Goal: Communication & Community: Answer question/provide support

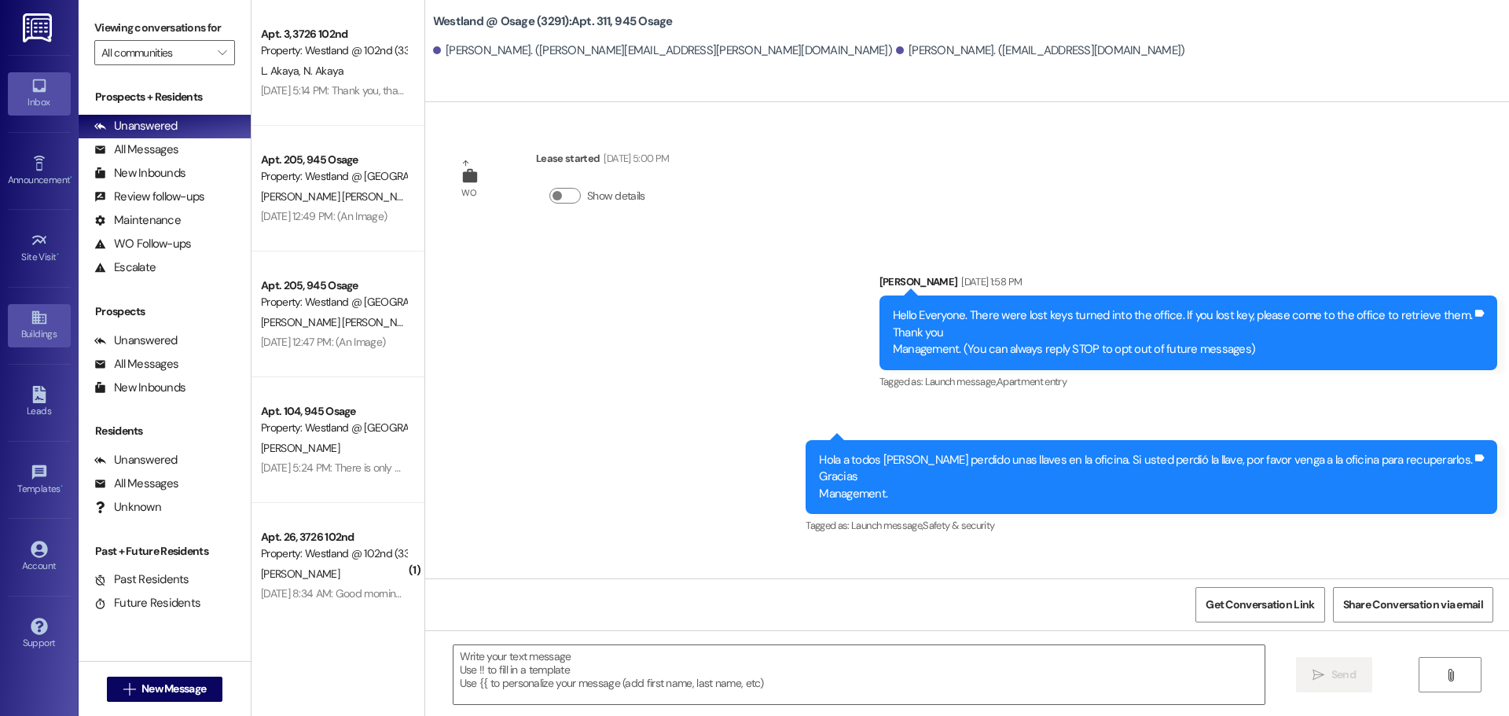
scroll to position [3028, 0]
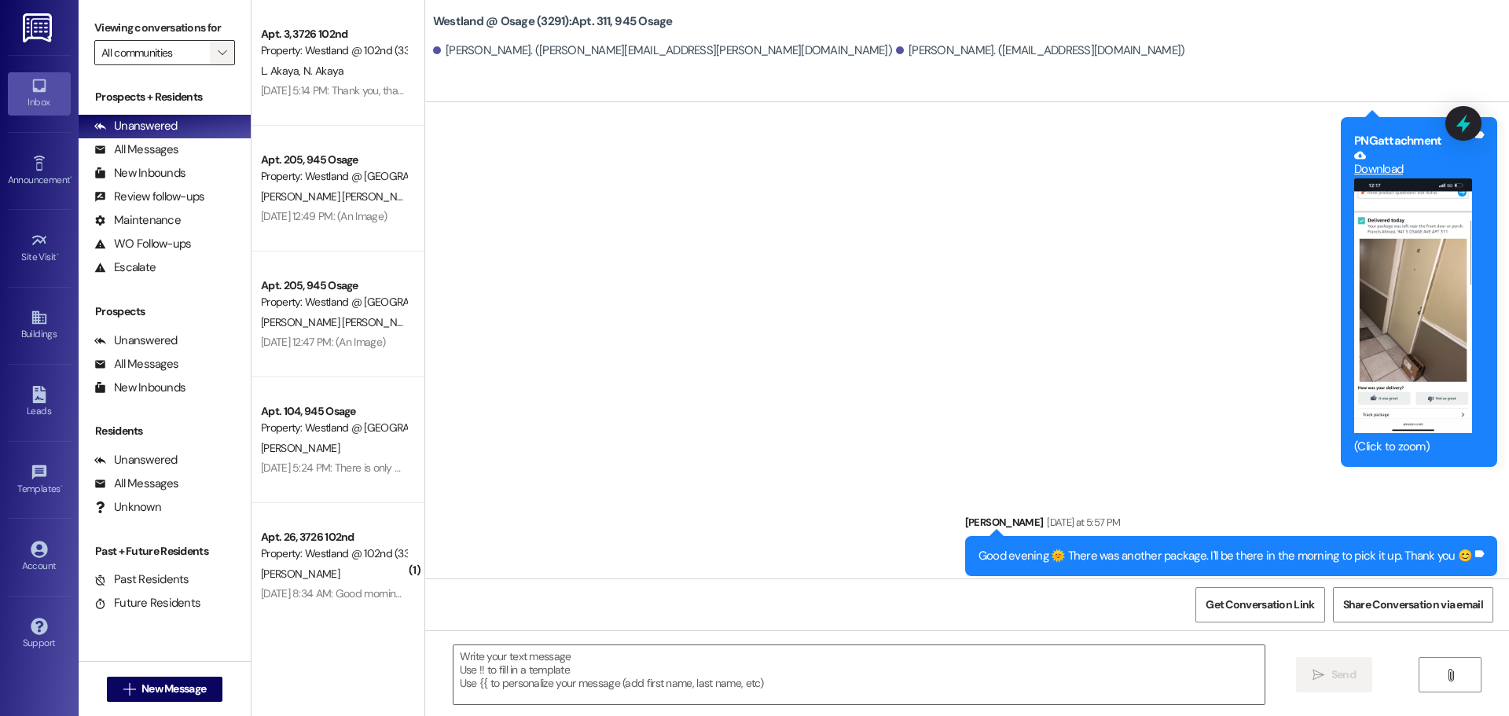
click at [224, 49] on icon "" at bounding box center [222, 52] width 9 height 13
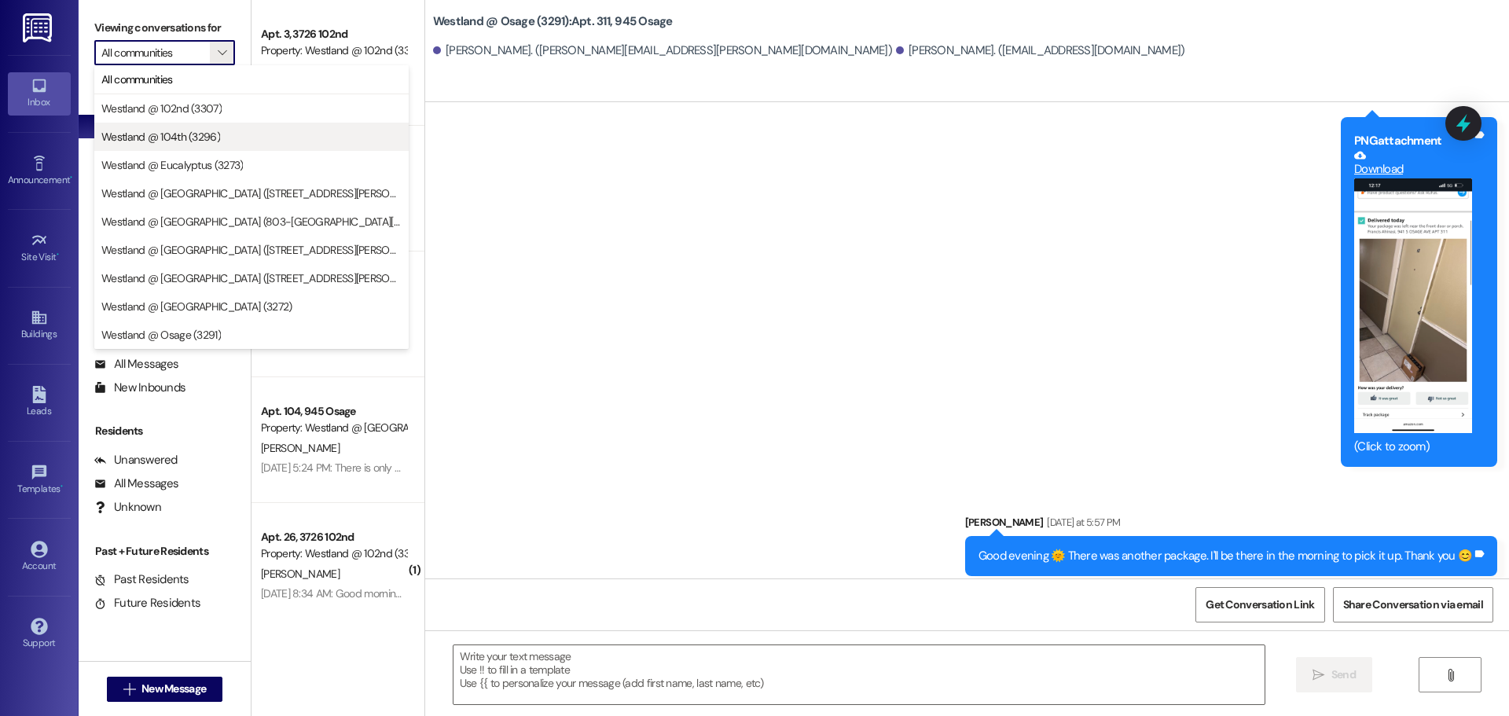
click at [209, 138] on span "Westland @ 104th (3296)" at bounding box center [160, 137] width 119 height 16
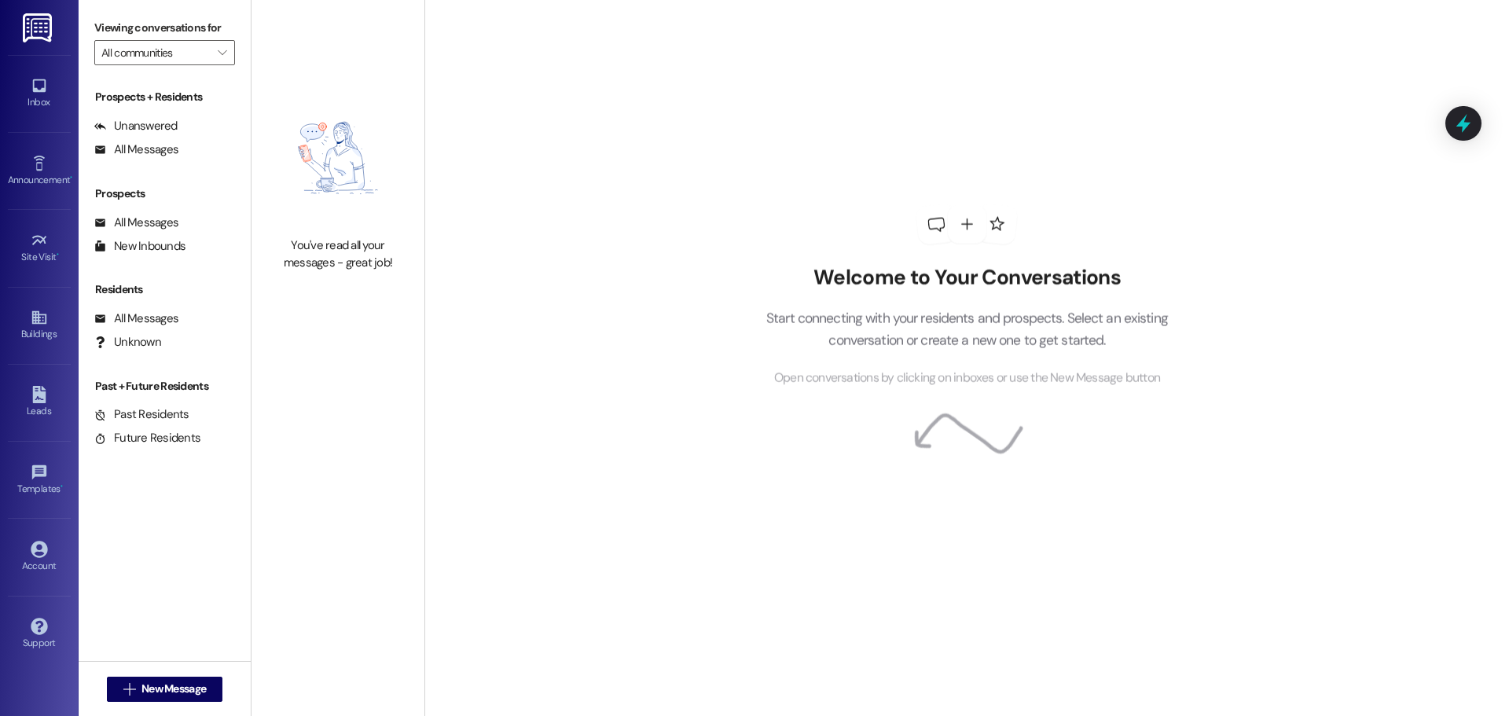
type input "Westland @ 104th (3296)"
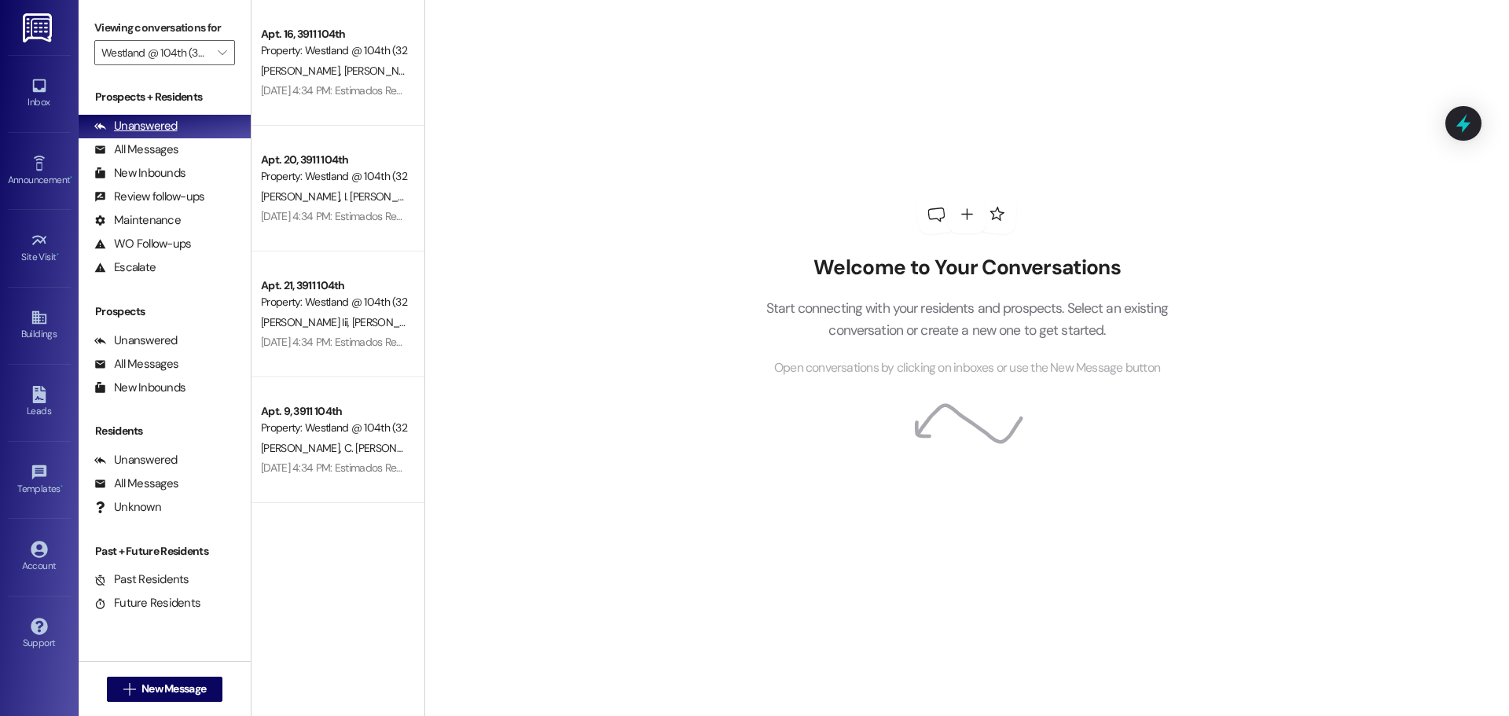
click at [182, 130] on div "Unanswered (0)" at bounding box center [165, 127] width 172 height 24
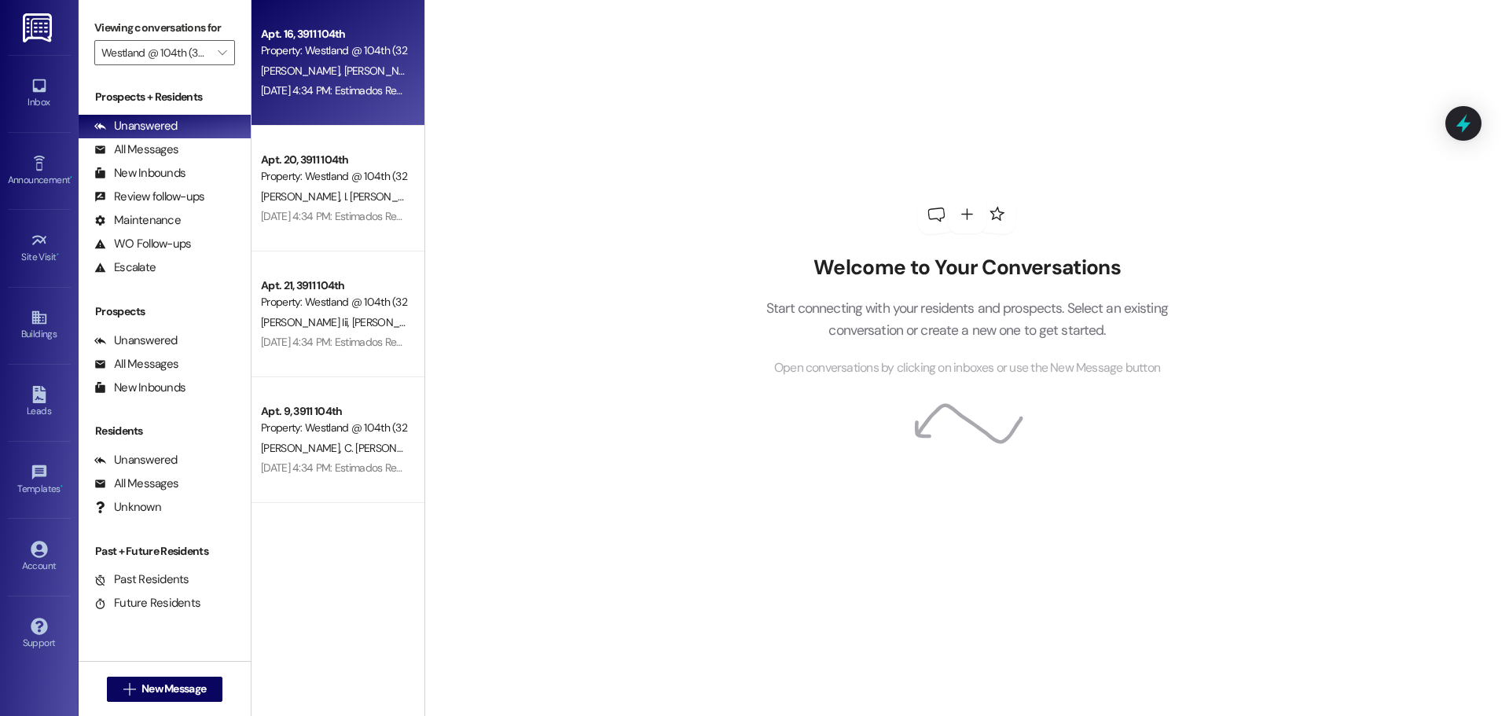
click at [321, 58] on div "Apt. 16, 3911 104th Property: [GEOGRAPHIC_DATA] @ 104th (3296)" at bounding box center [333, 42] width 149 height 37
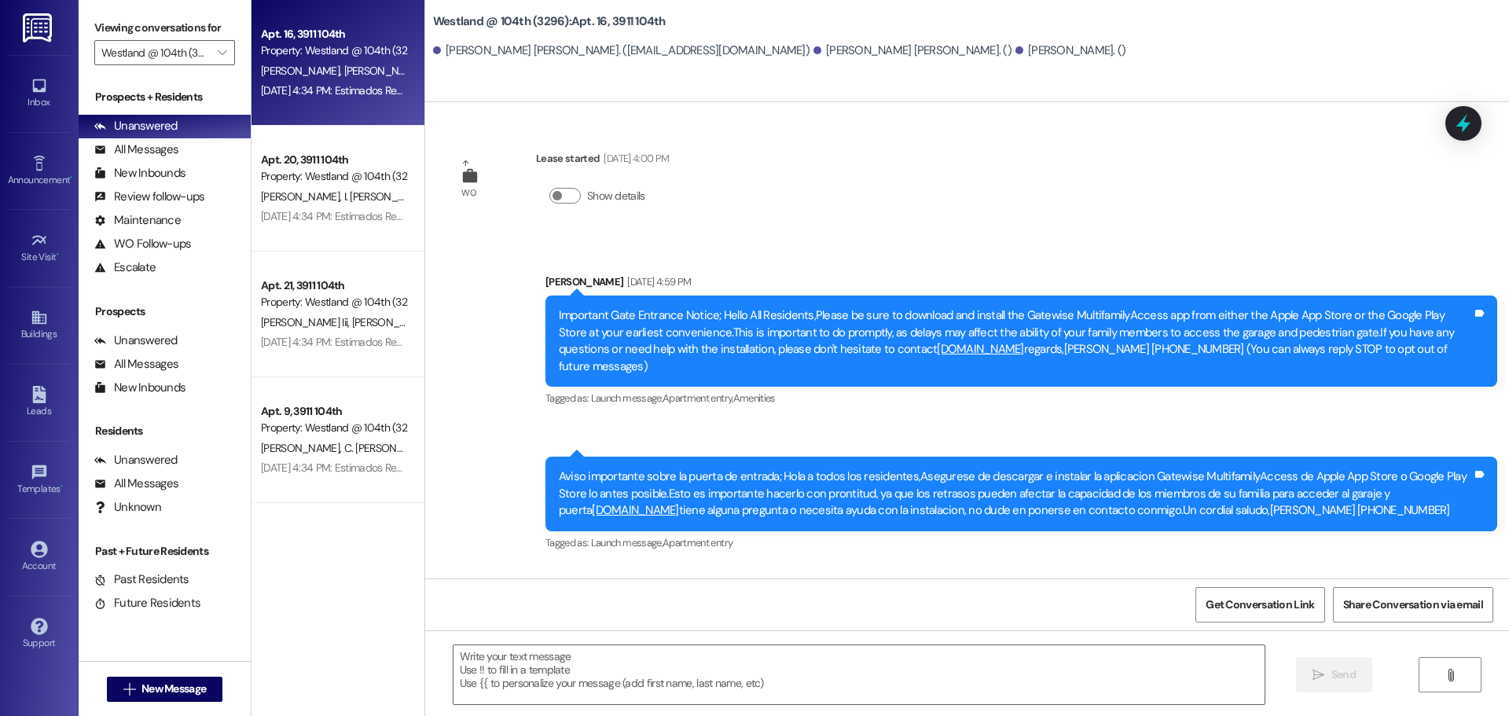
scroll to position [9532, 0]
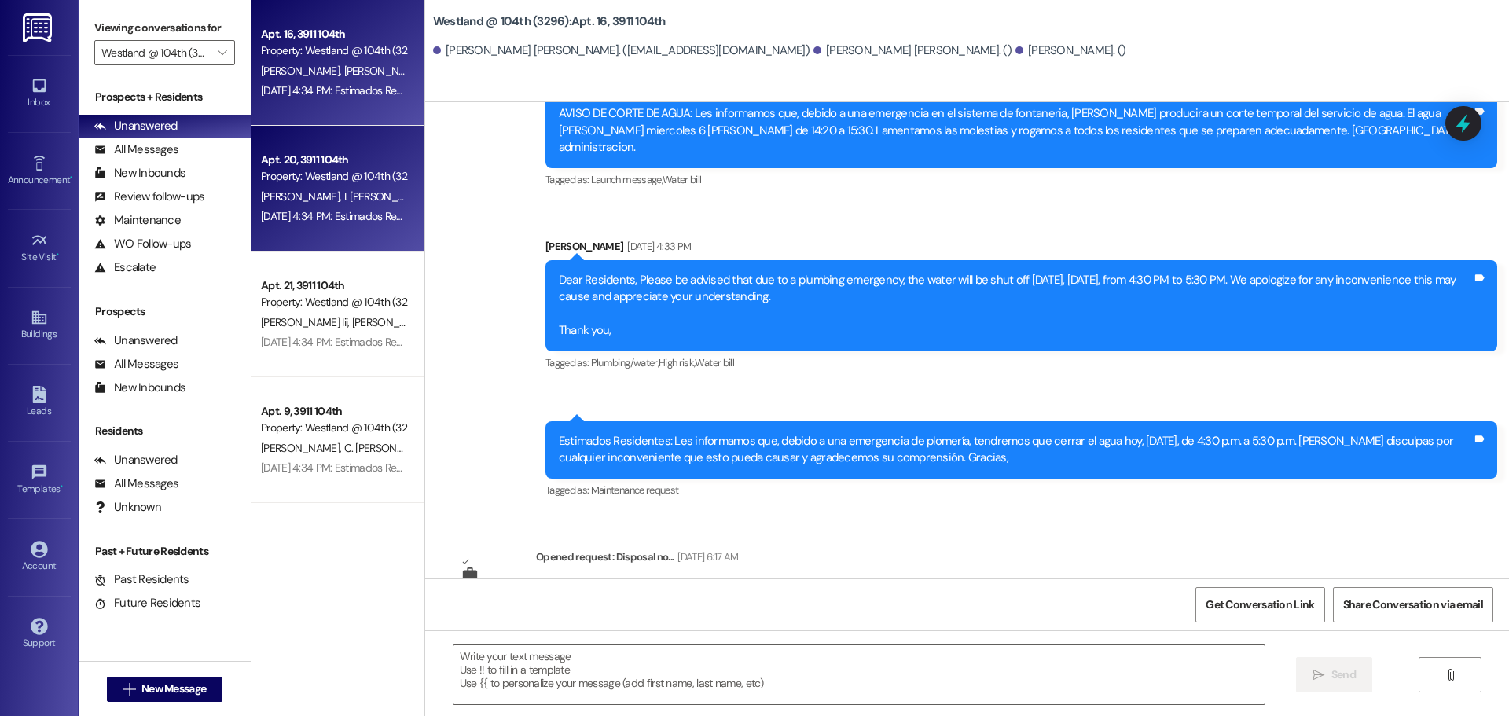
click at [343, 197] on span "I. [PERSON_NAME]" at bounding box center [387, 196] width 89 height 14
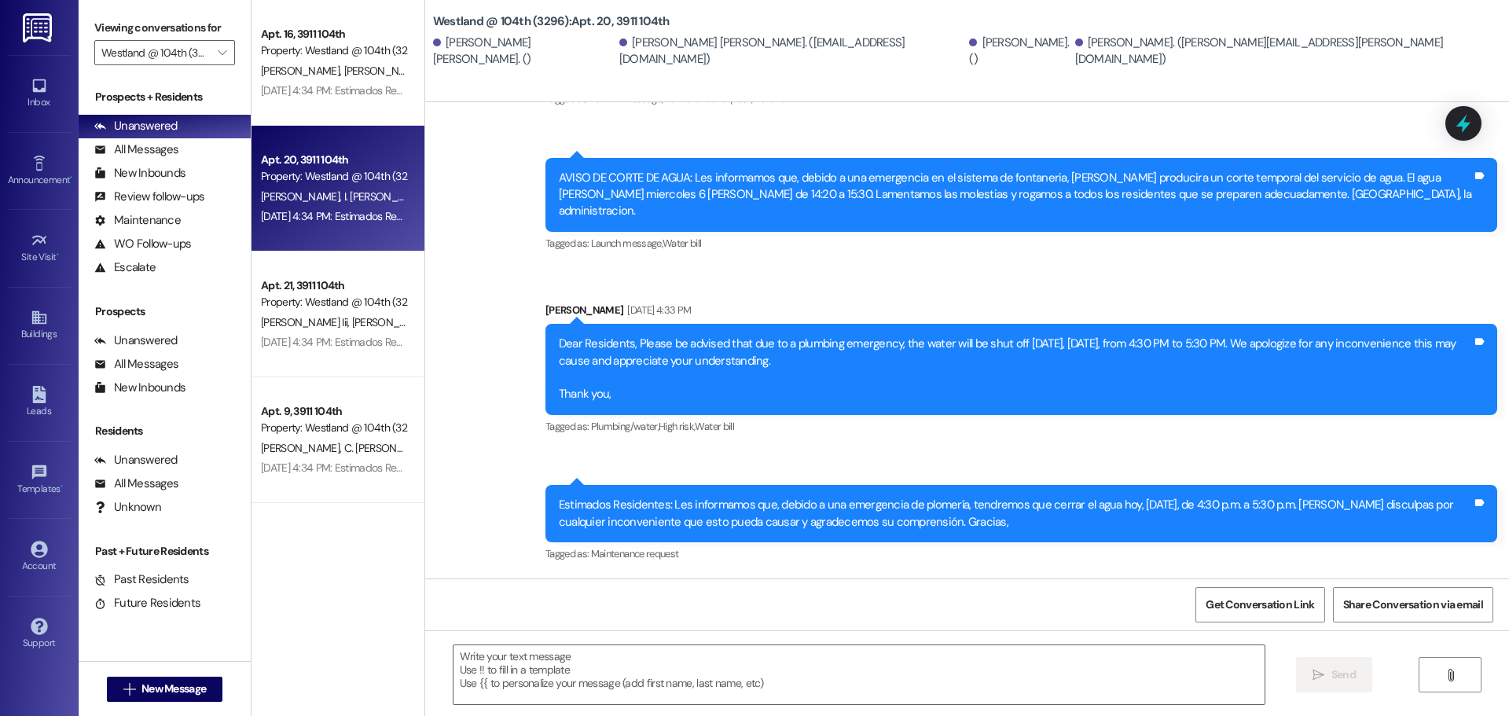
scroll to position [2236, 0]
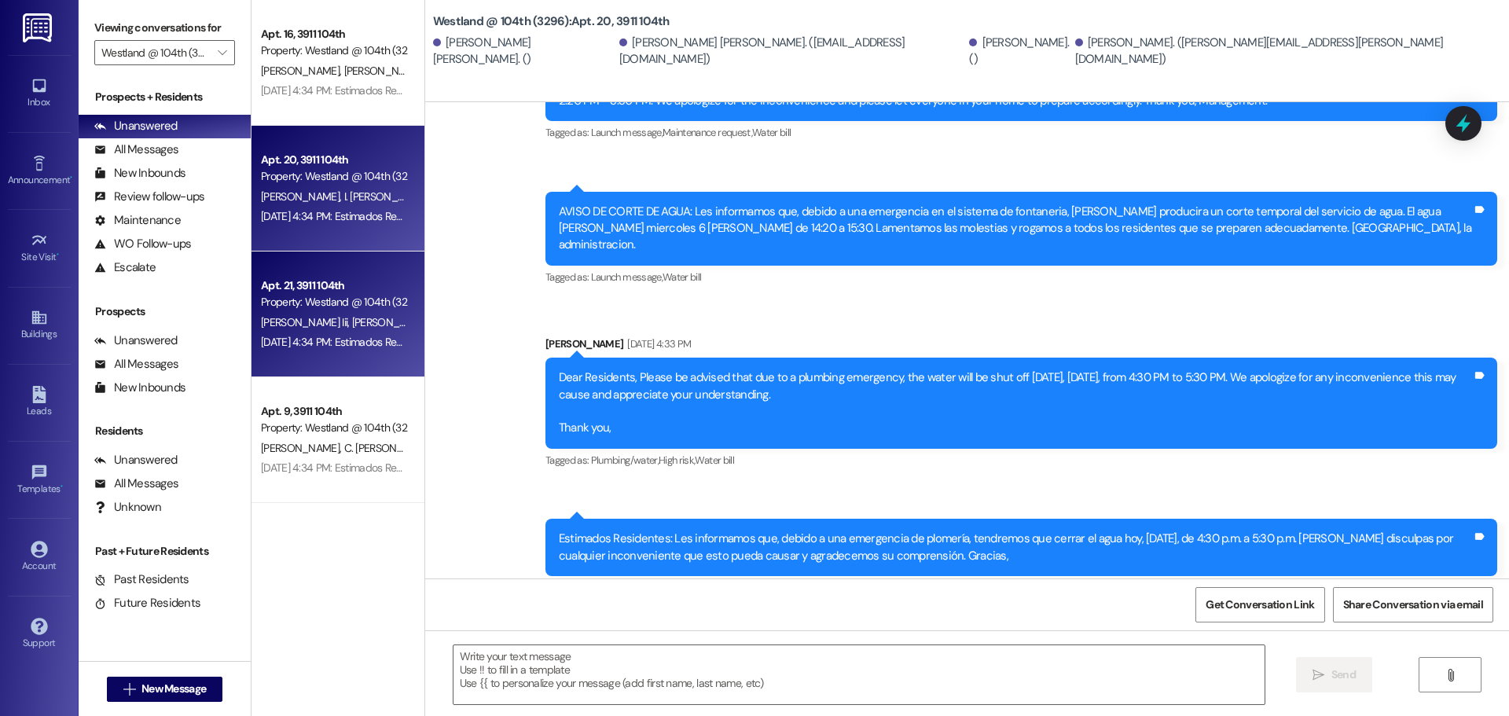
click at [370, 308] on div "Property: Westland @ 104th (3296)" at bounding box center [333, 302] width 145 height 17
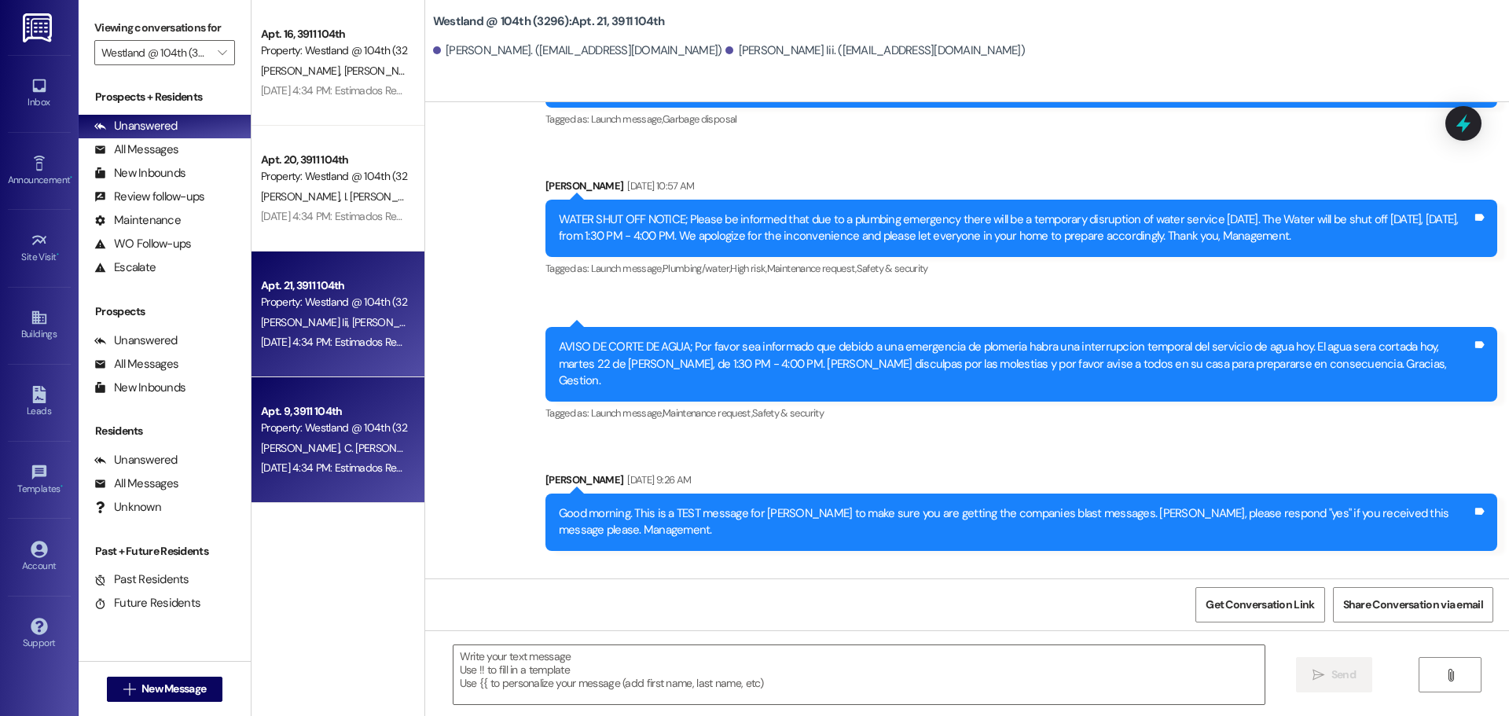
scroll to position [1729, 0]
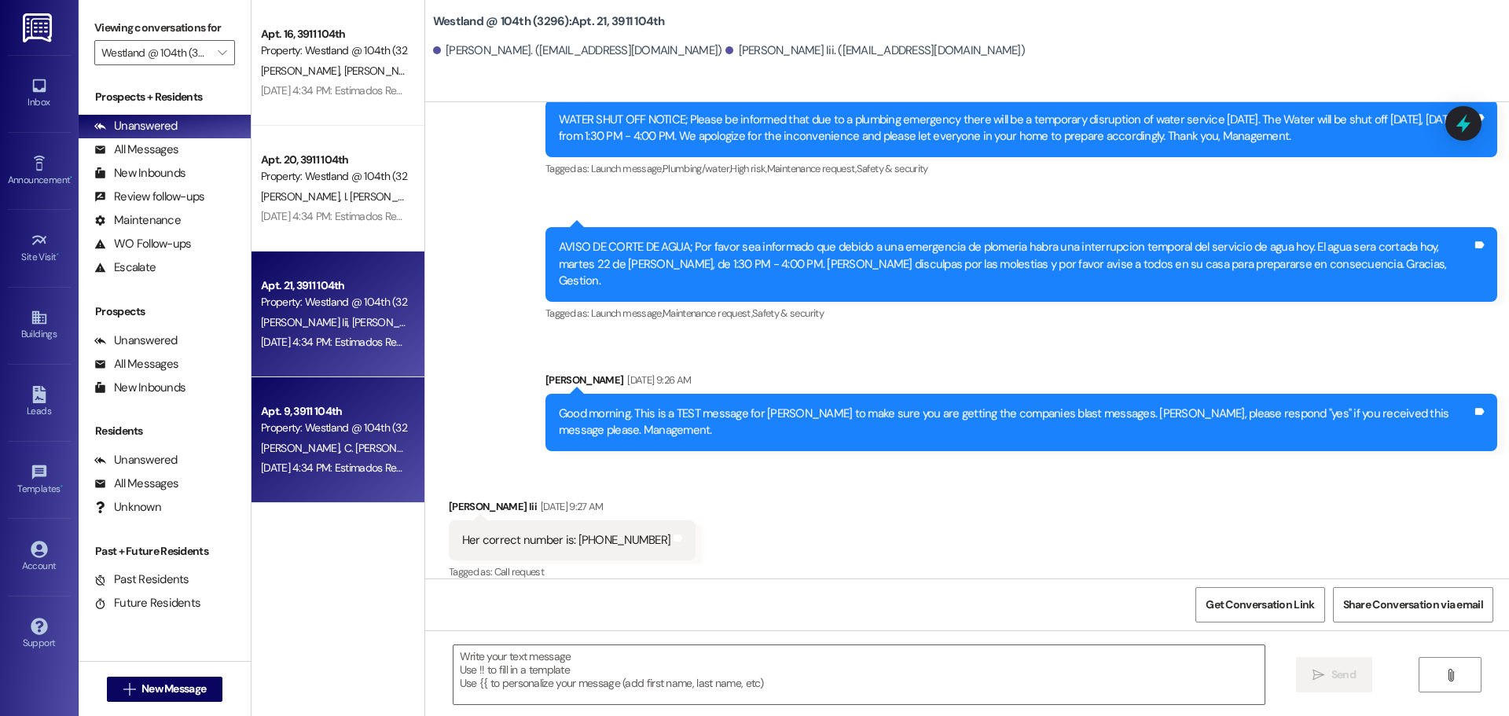
click at [358, 420] on div "Property: Westland @ 104th (3296)" at bounding box center [333, 428] width 145 height 17
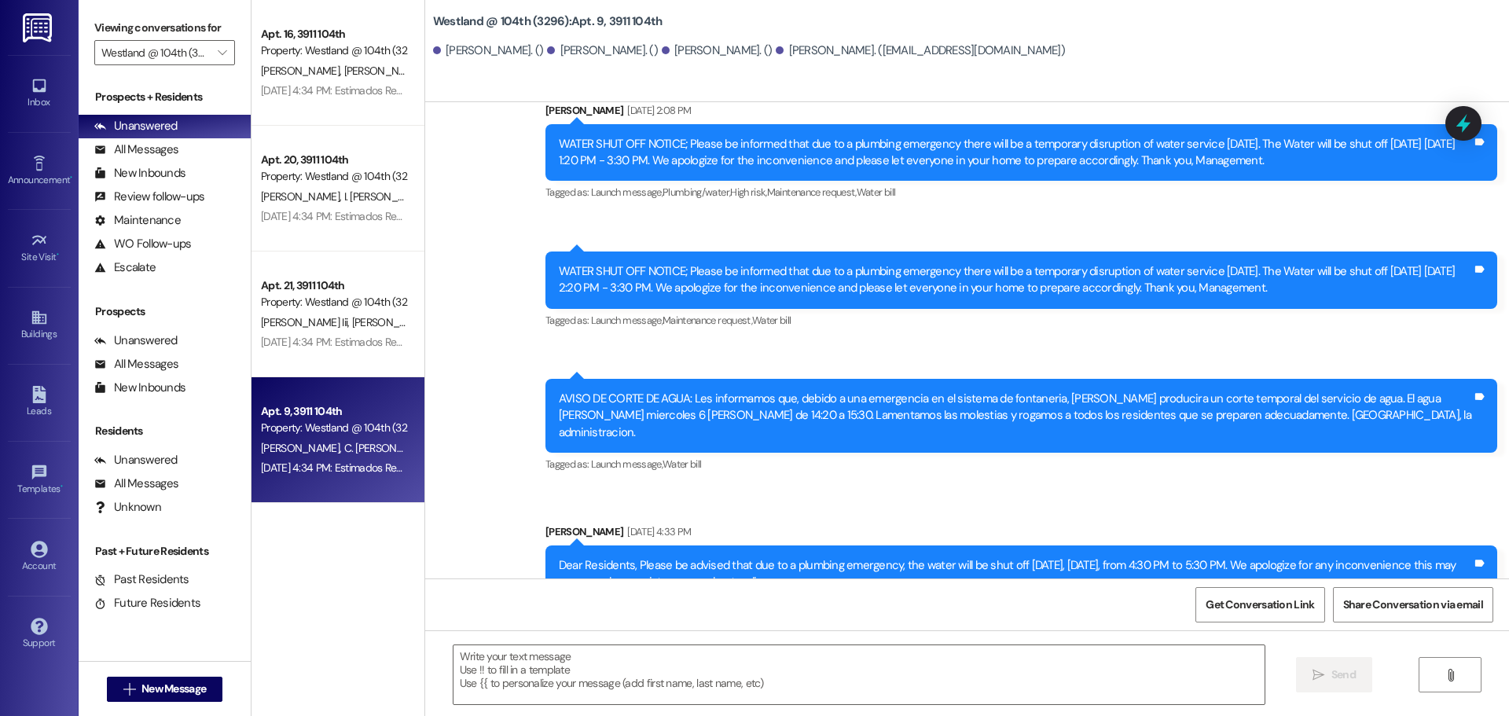
scroll to position [3842, 0]
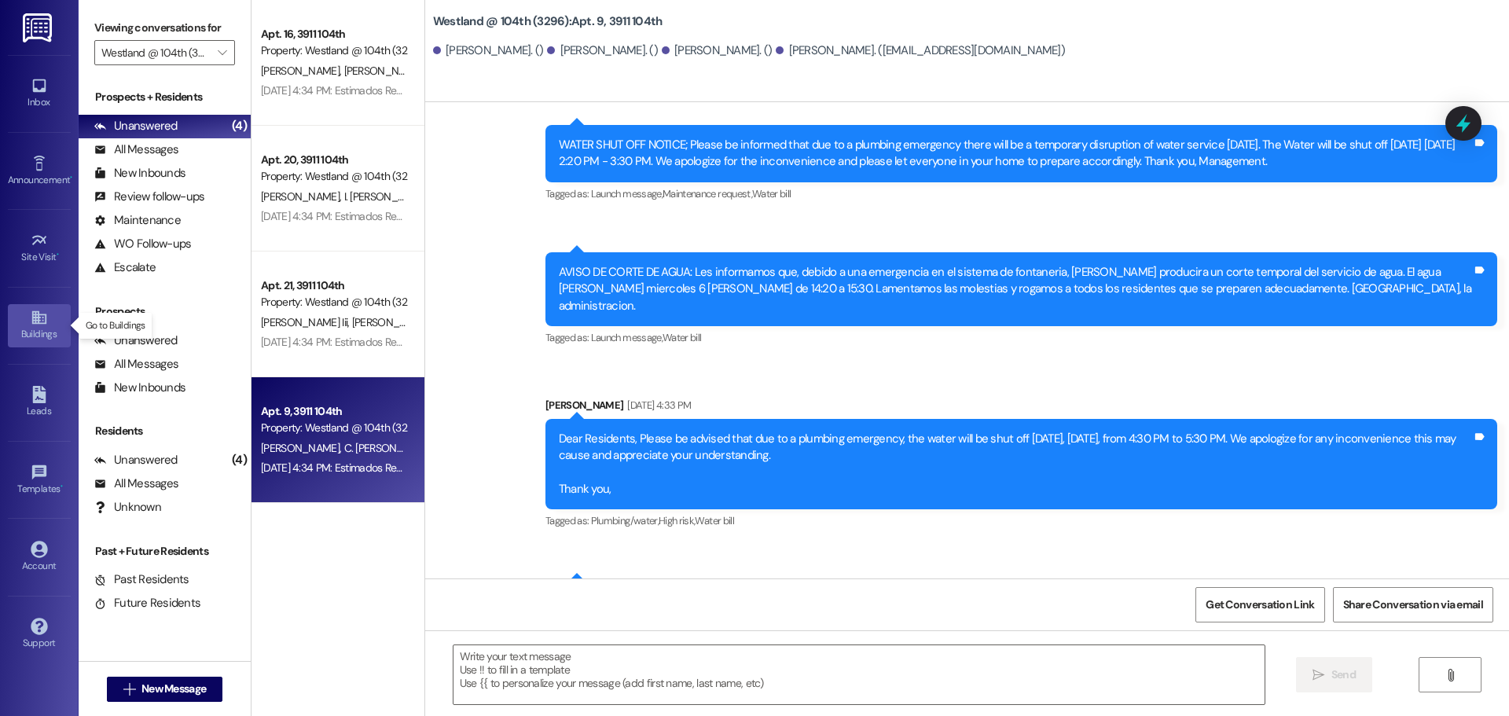
click at [49, 314] on link "Buildings" at bounding box center [39, 325] width 63 height 42
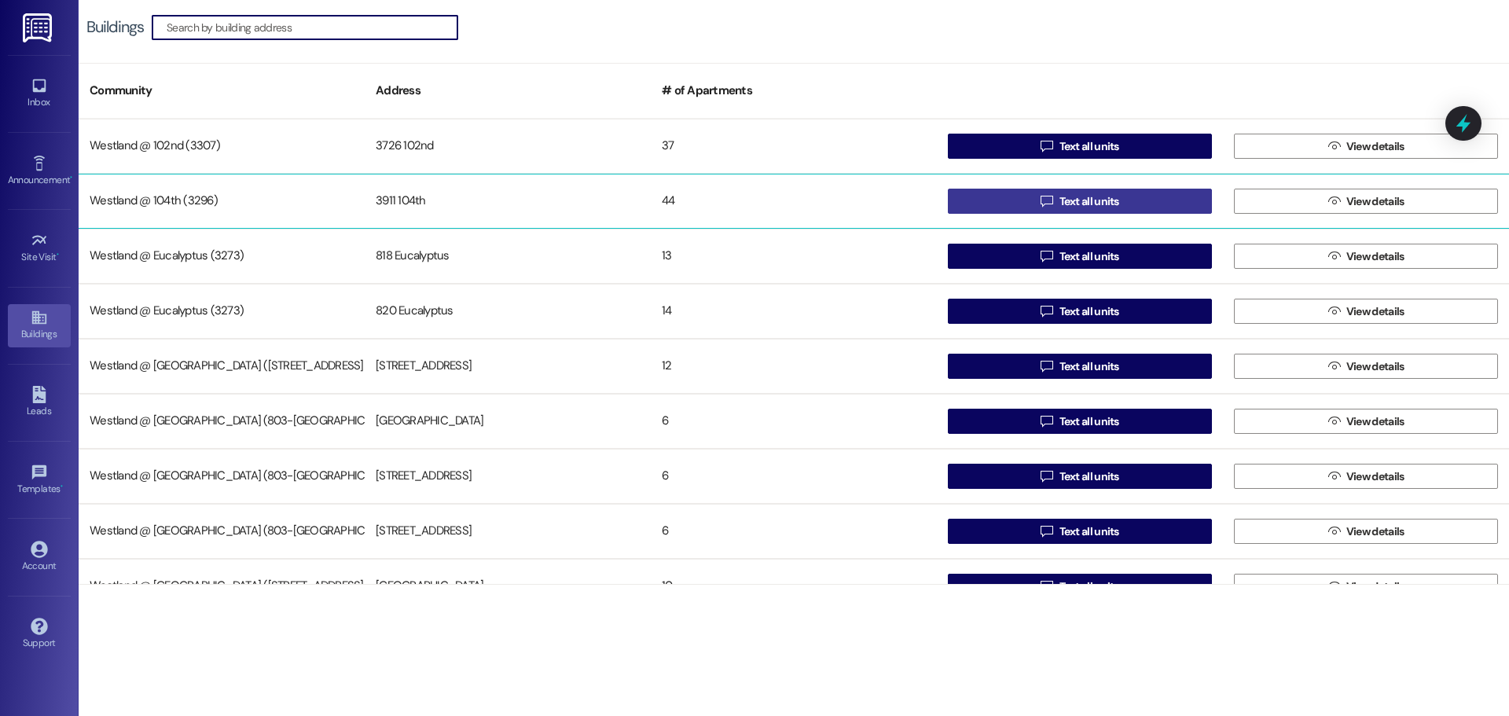
click at [1112, 196] on span "Text all units" at bounding box center [1089, 201] width 60 height 17
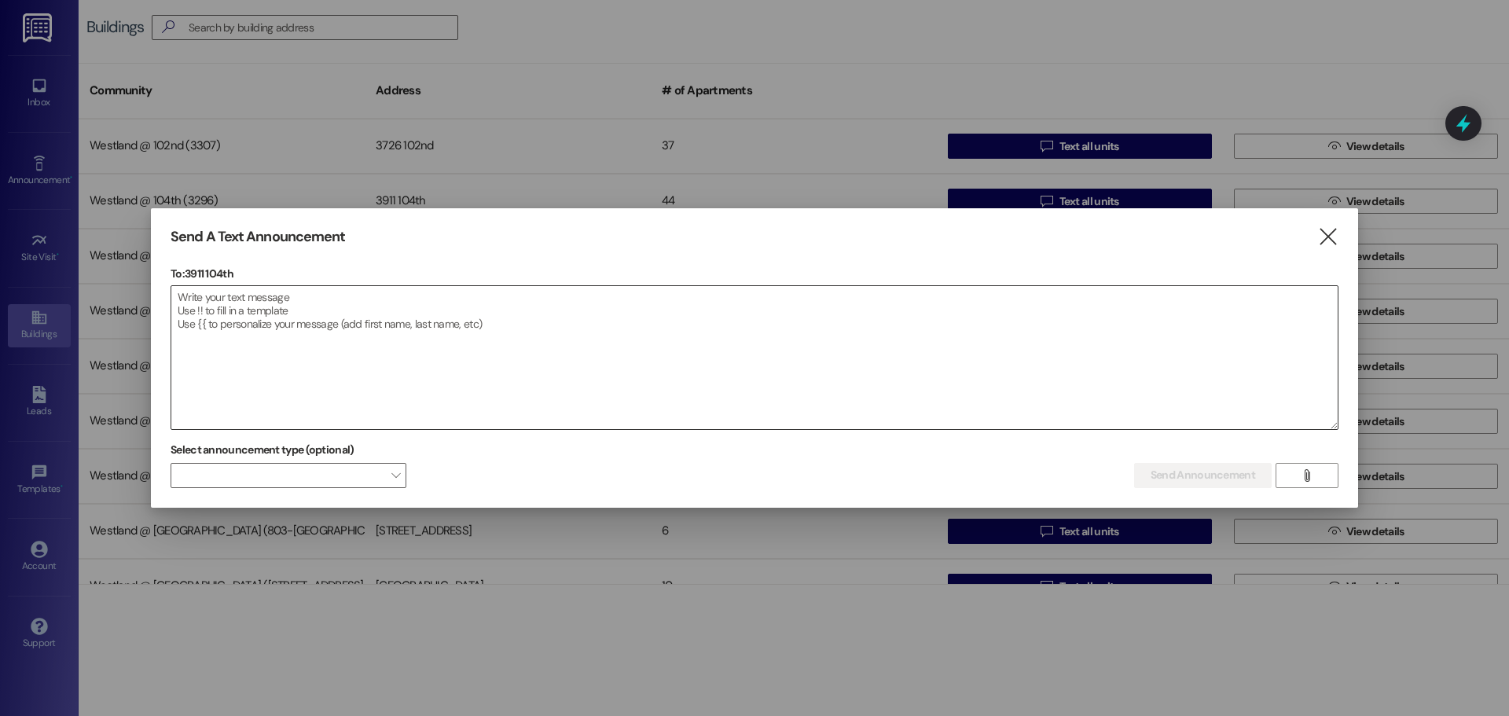
click at [289, 321] on textarea at bounding box center [754, 357] width 1166 height 143
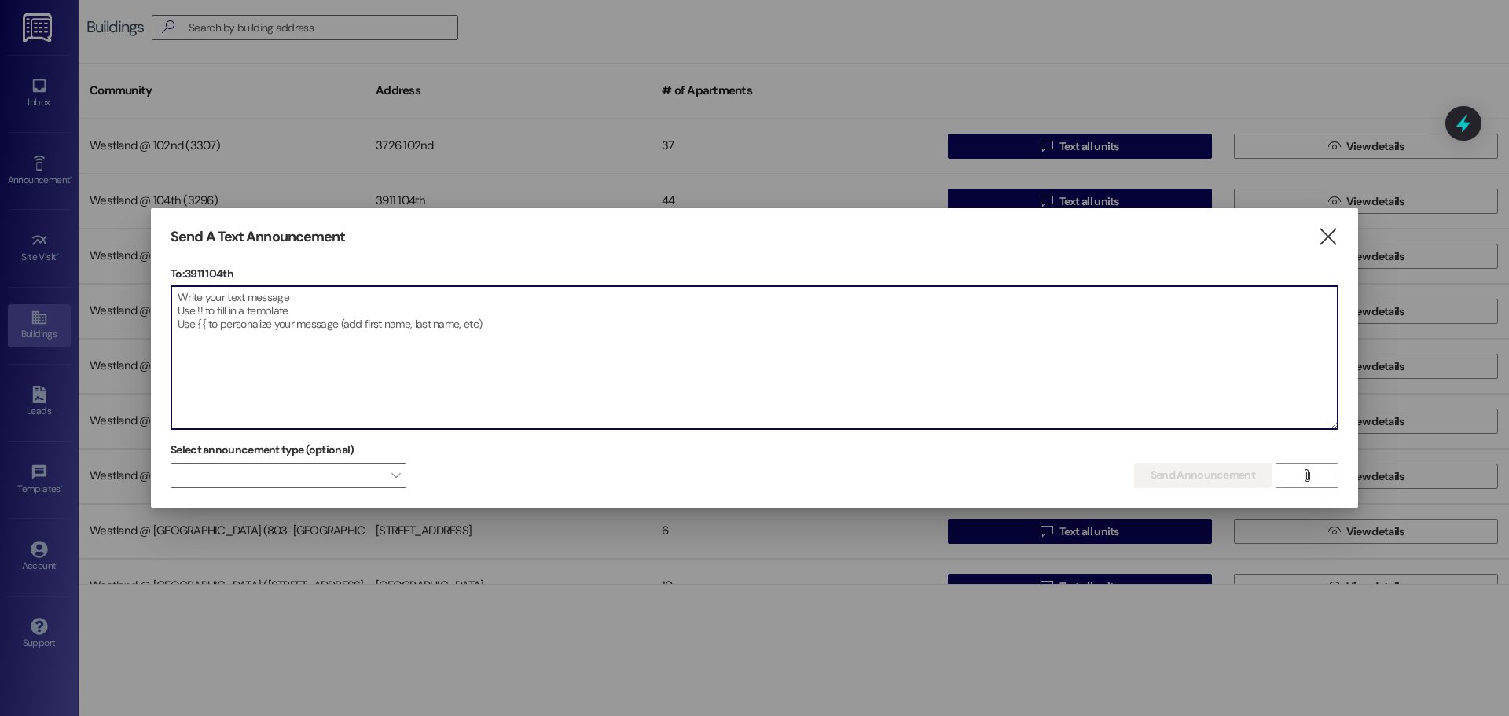
paste textarea "Good morning All Residents; Pest Control will be here this morning, if anyone e…"
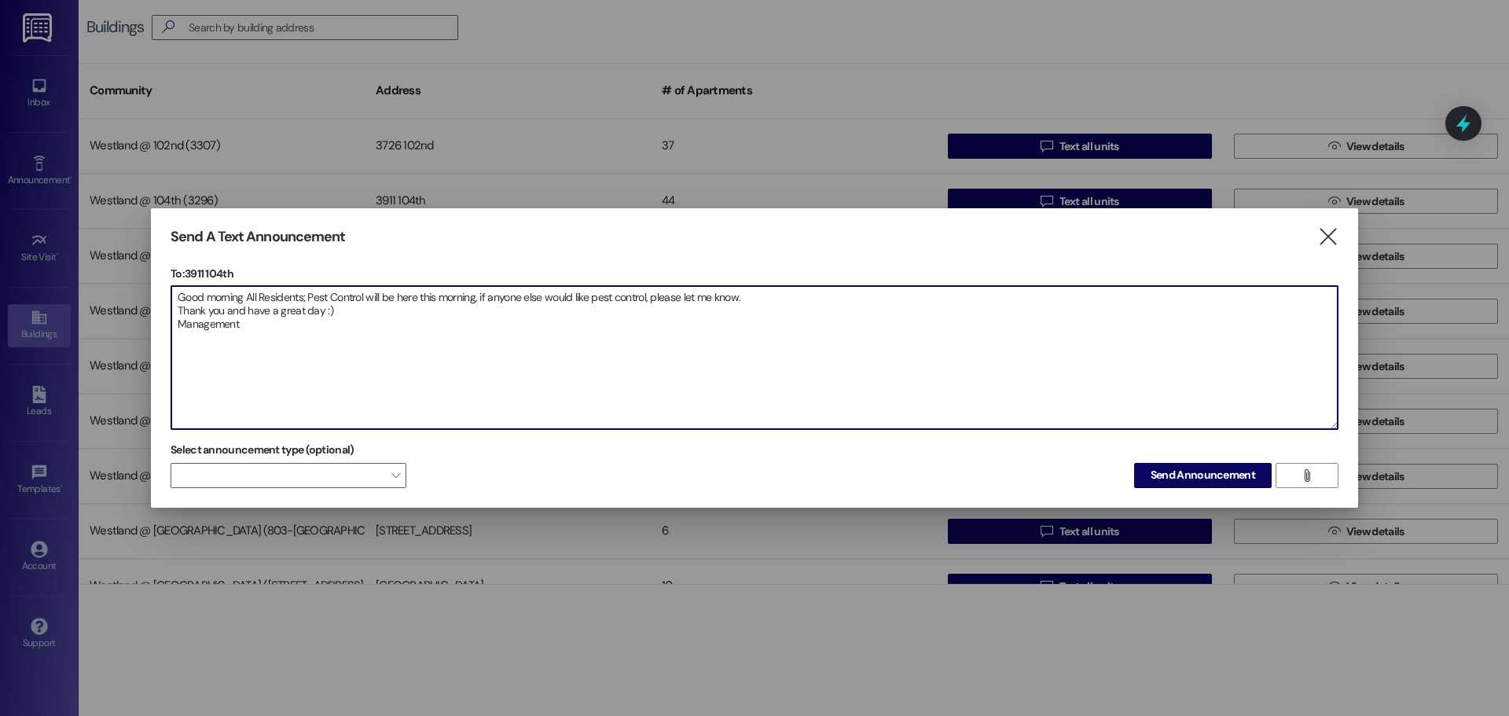
click at [486, 300] on textarea "Good morning All Residents; Pest Control will be here this morning, if anyone e…" at bounding box center [754, 357] width 1166 height 143
click at [767, 299] on textarea "Good morning All Residents; Pest Control will be here this morning. If anyone e…" at bounding box center [754, 357] width 1166 height 143
click at [547, 318] on textarea "Good morning All Residents; Pest Control will be here this morning. If anyone e…" at bounding box center [754, 357] width 1166 height 143
click at [417, 369] on textarea "Good morning All Residents; Pest Control will be here this morning. If anyone e…" at bounding box center [754, 357] width 1166 height 143
type textarea "Good morning All Residents; Pest Control will be here this morning. If anyone e…"
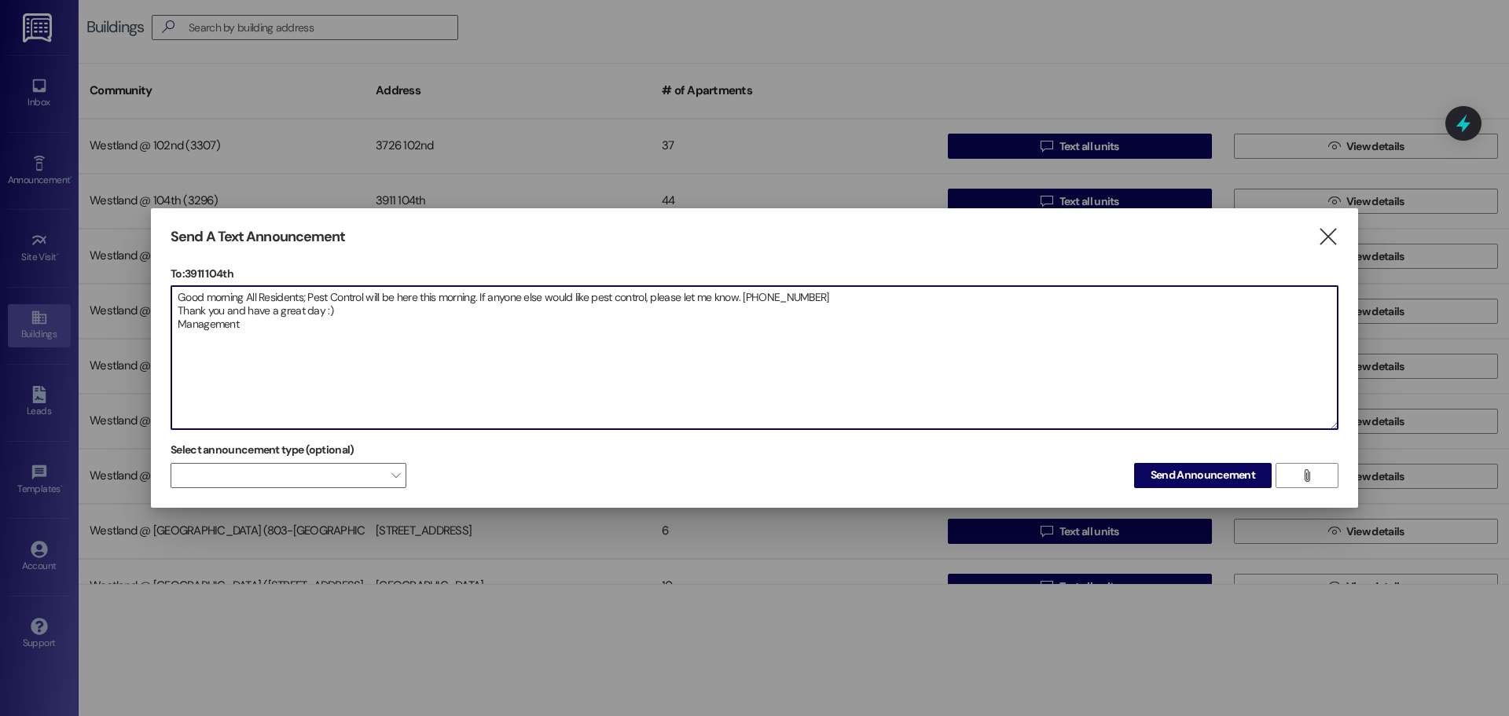
click at [468, 455] on div "Select announcement type (optional)  Send Announcement " at bounding box center [755, 463] width 1168 height 50
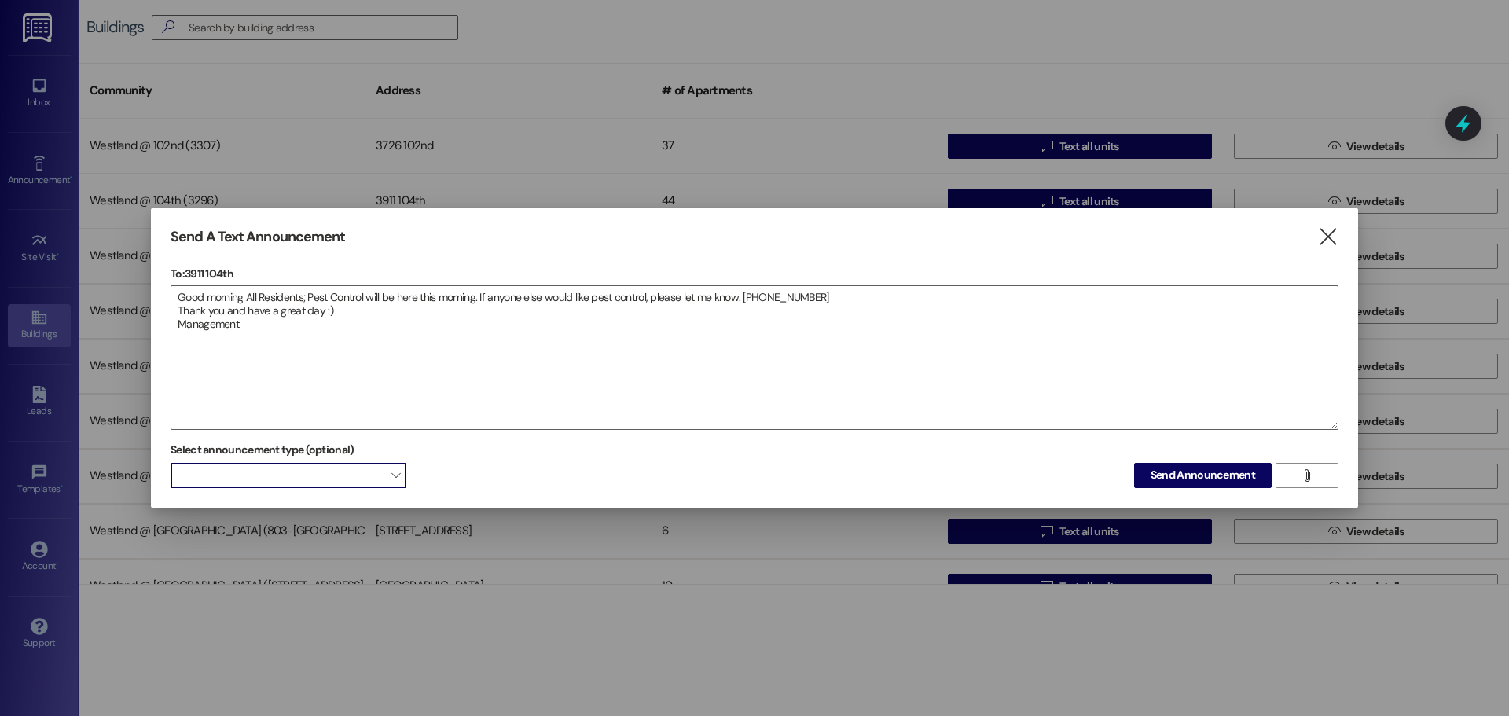
click at [399, 475] on span "" at bounding box center [395, 475] width 9 height 25
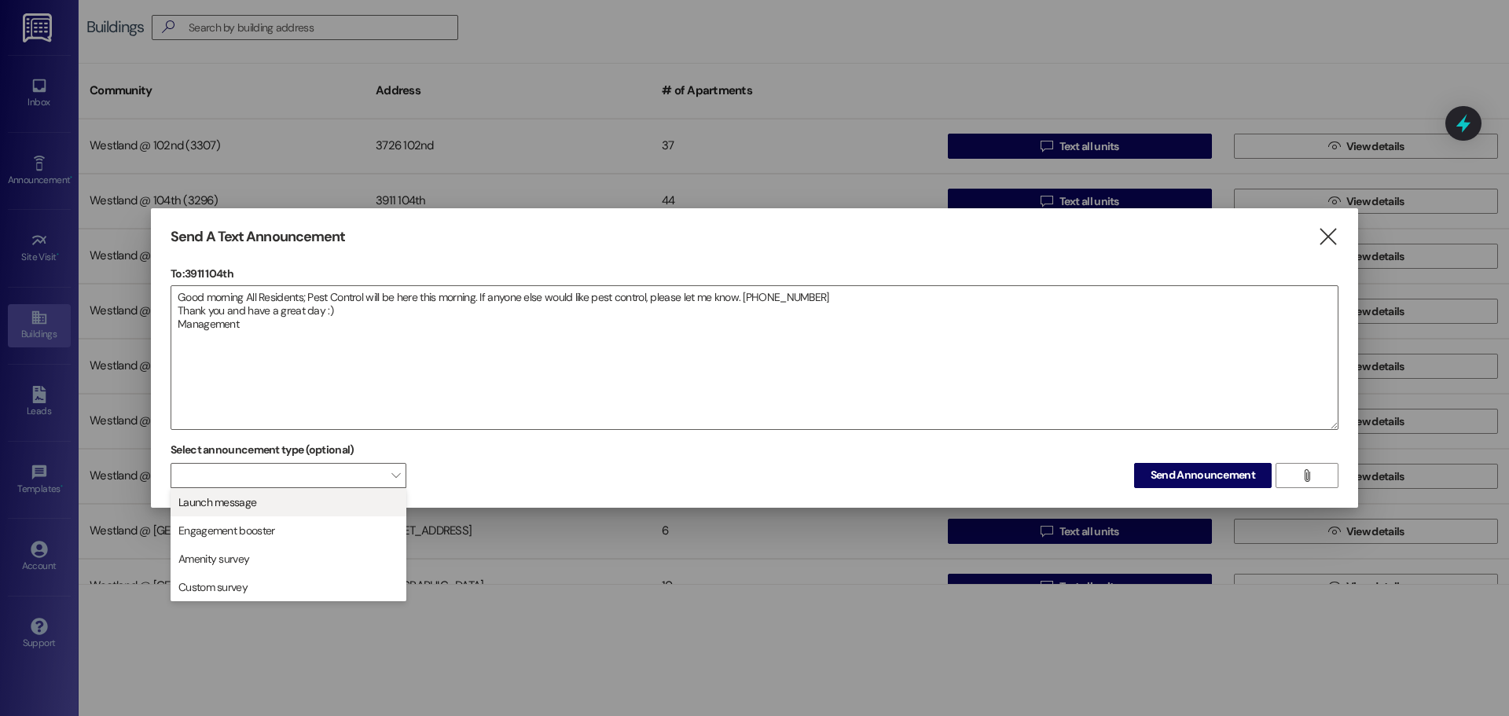
click at [376, 490] on button "Launch message" at bounding box center [289, 502] width 236 height 28
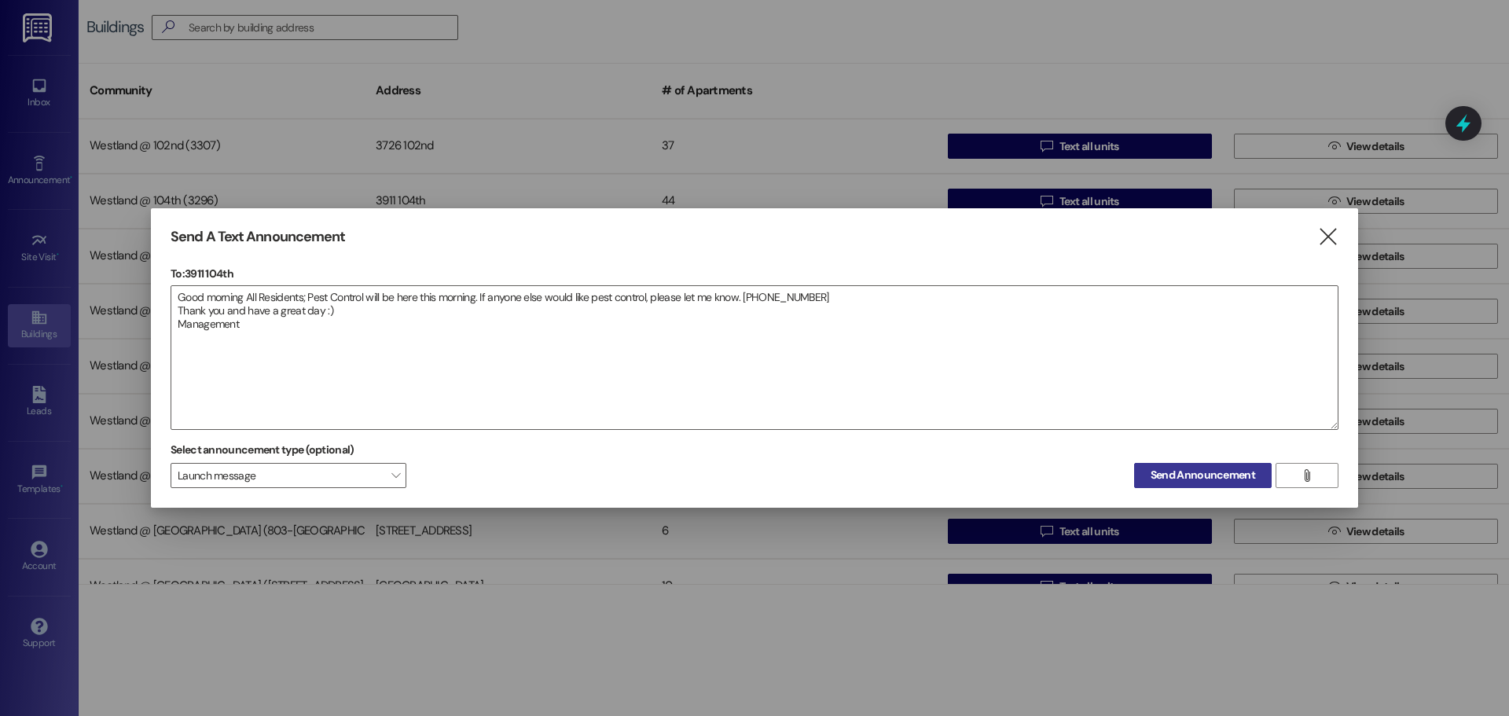
click at [1256, 472] on span "Send Announcement" at bounding box center [1202, 475] width 111 height 17
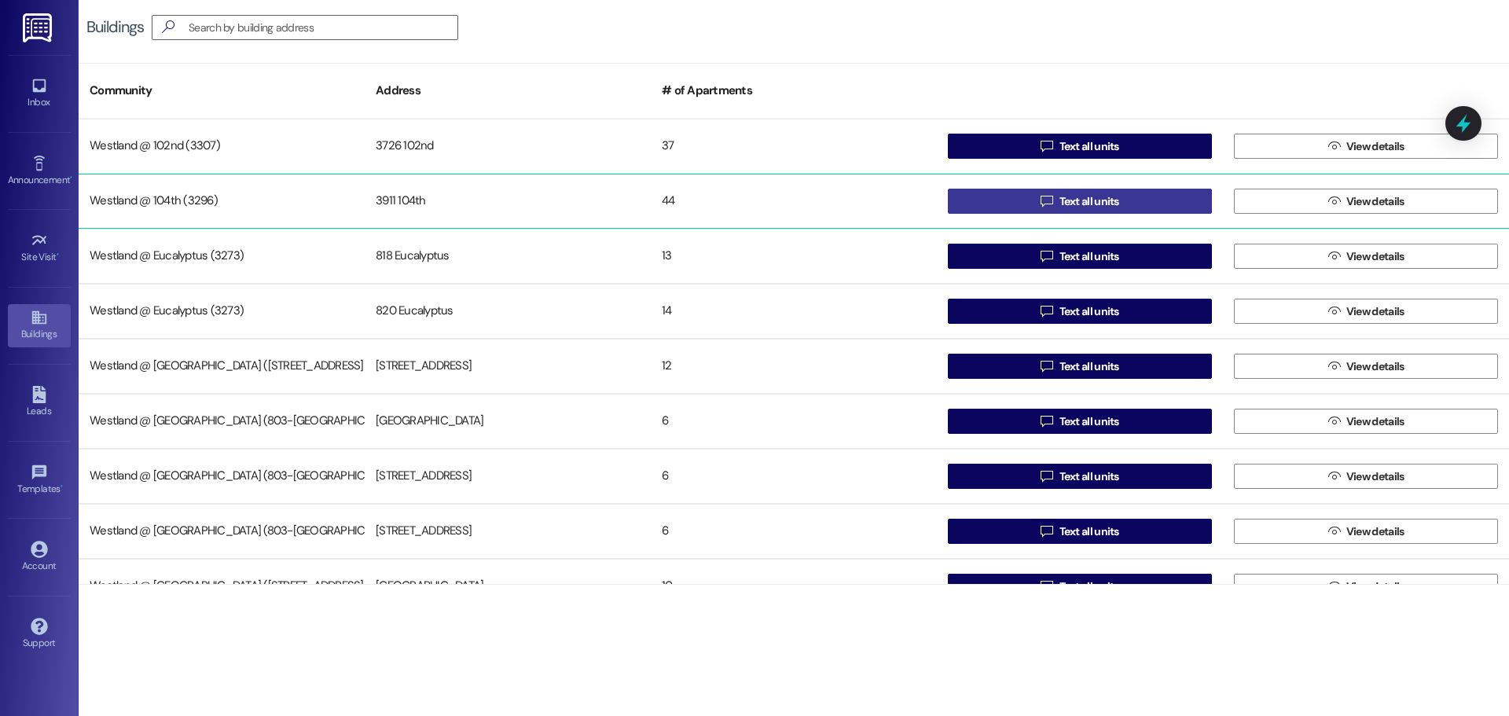
click at [1106, 207] on span "Text all units" at bounding box center [1089, 201] width 60 height 17
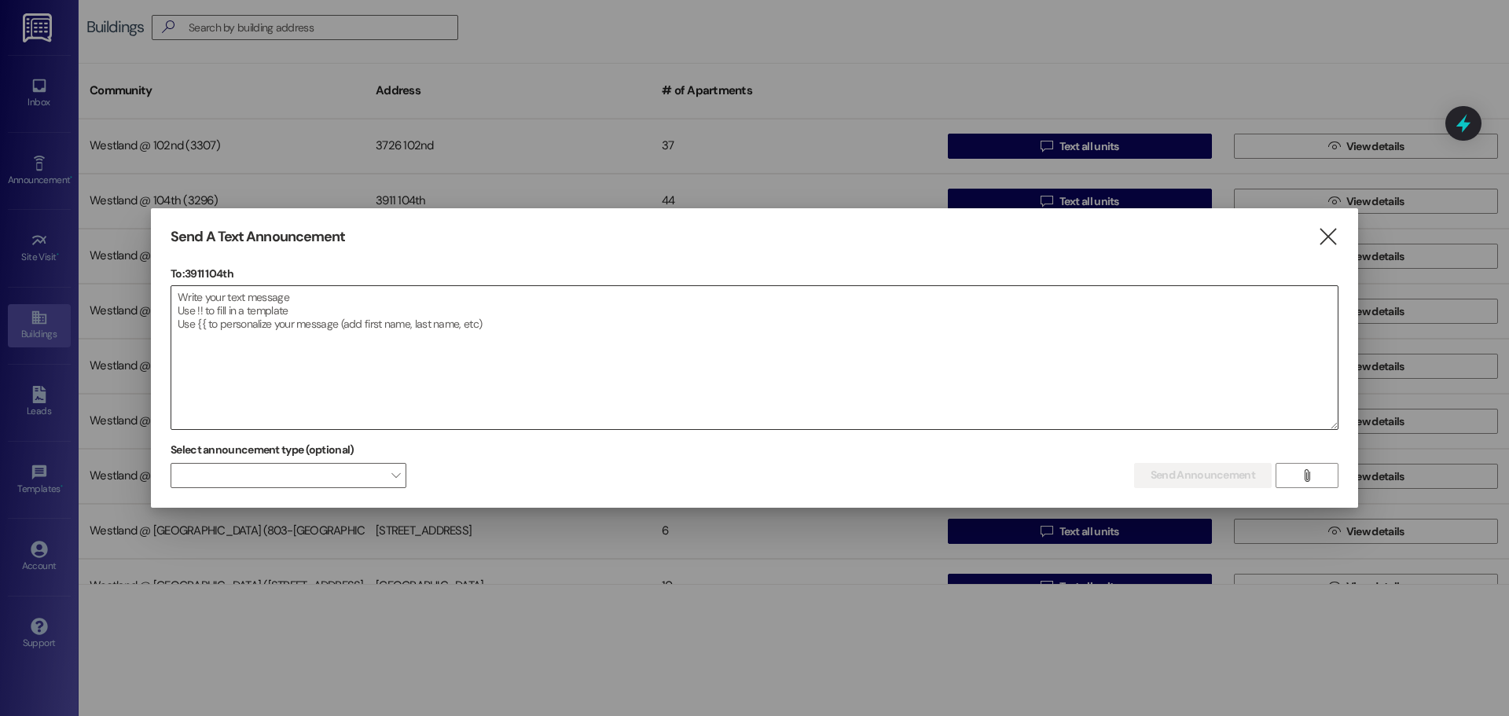
click at [464, 310] on textarea at bounding box center [754, 357] width 1166 height 143
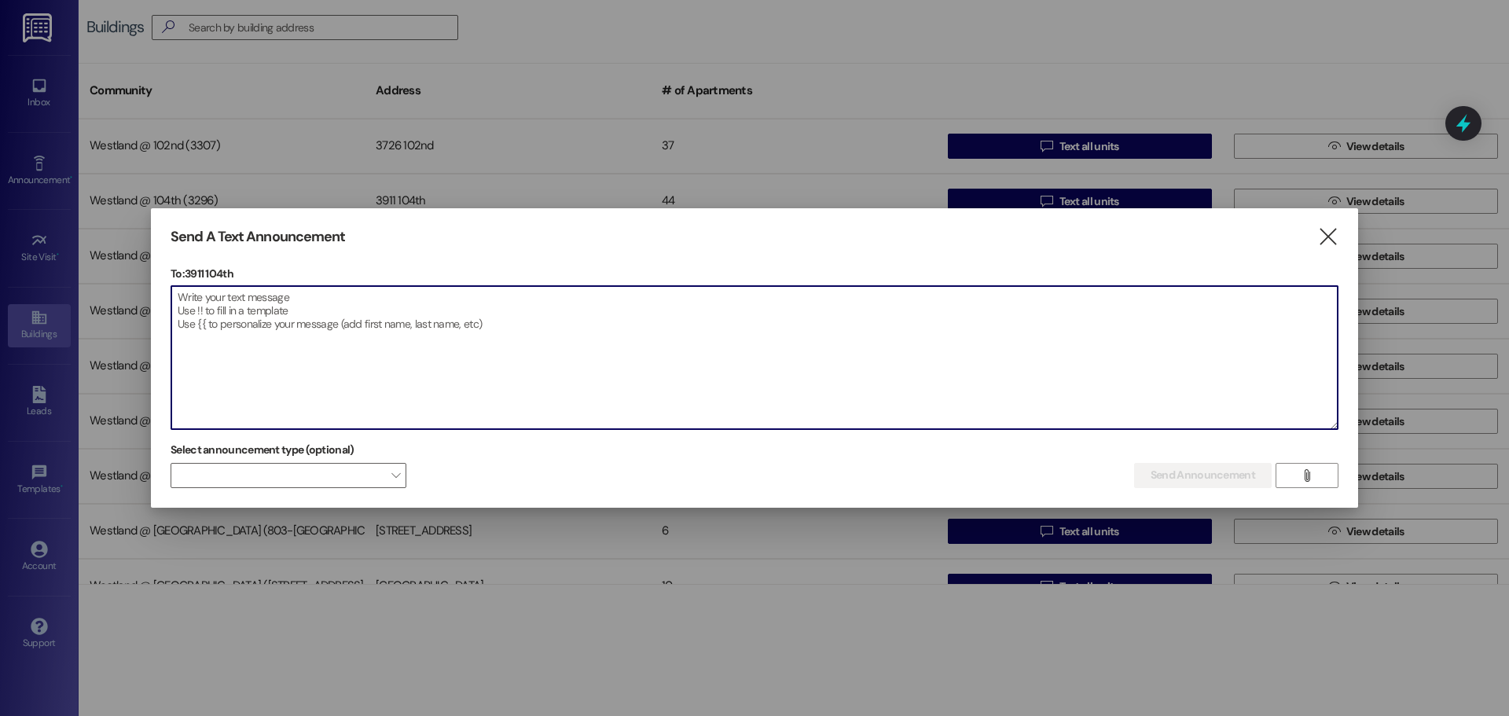
paste textarea "Buenos [PERSON_NAME] a todos los residentes: El servicio de control de plagas e…"
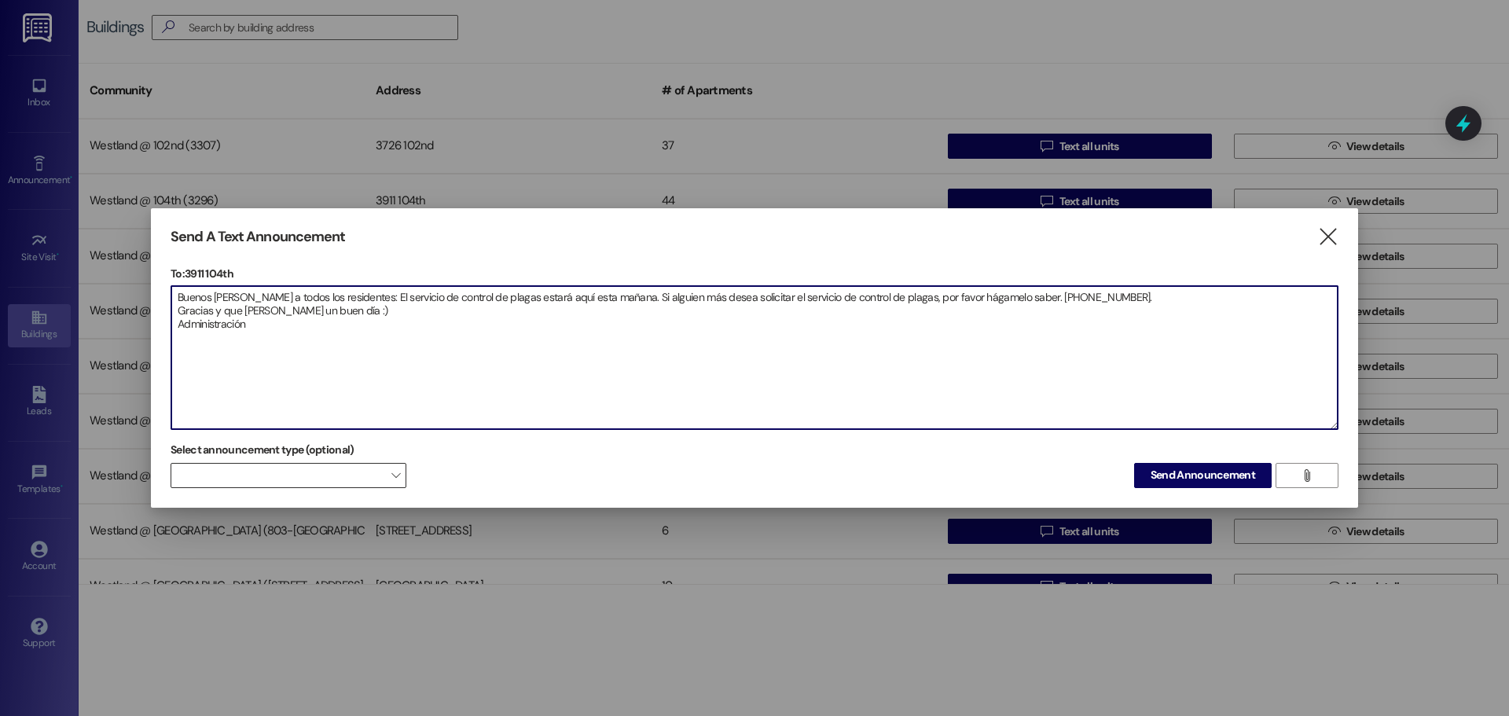
type textarea "Buenos [PERSON_NAME] a todos los residentes: El servicio de control de plagas e…"
click at [393, 483] on span "" at bounding box center [395, 475] width 9 height 25
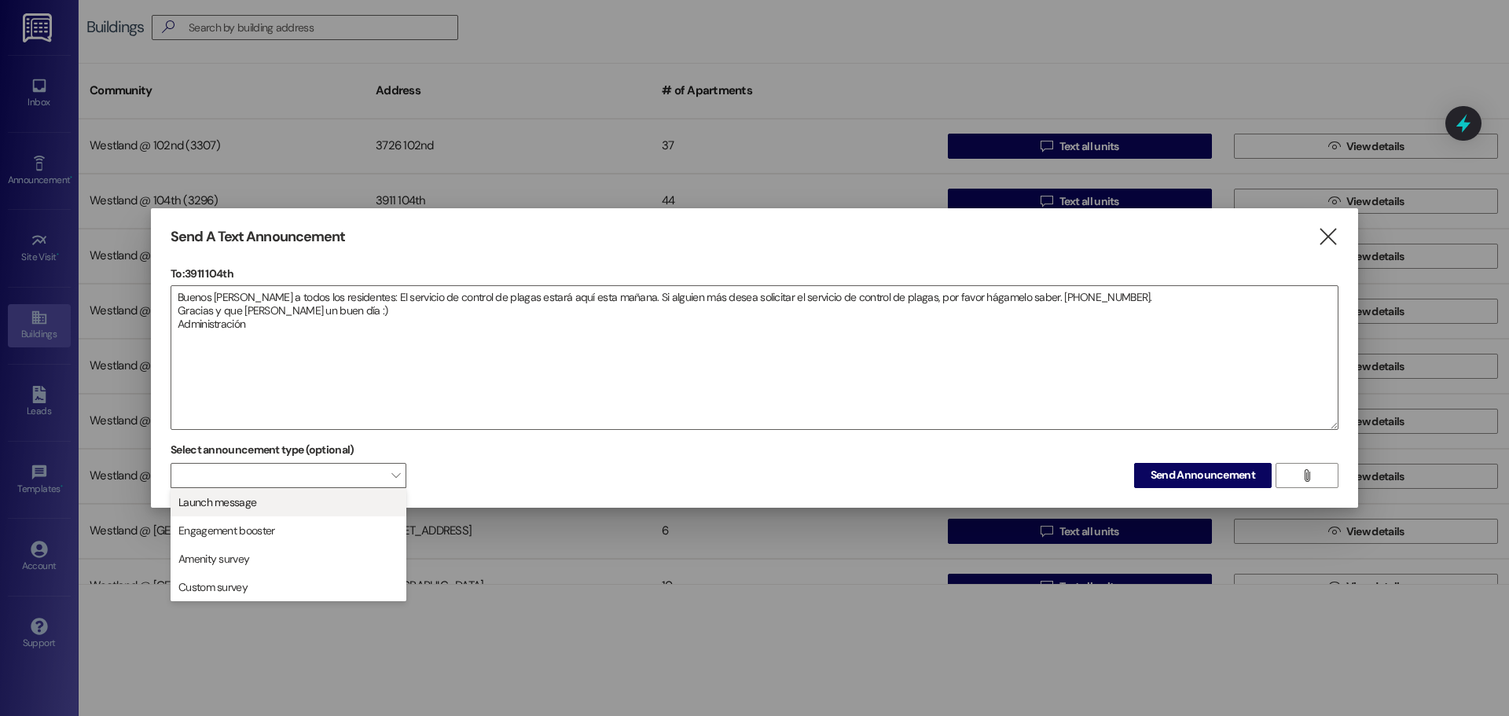
click at [373, 508] on span "Launch message" at bounding box center [289, 502] width 222 height 17
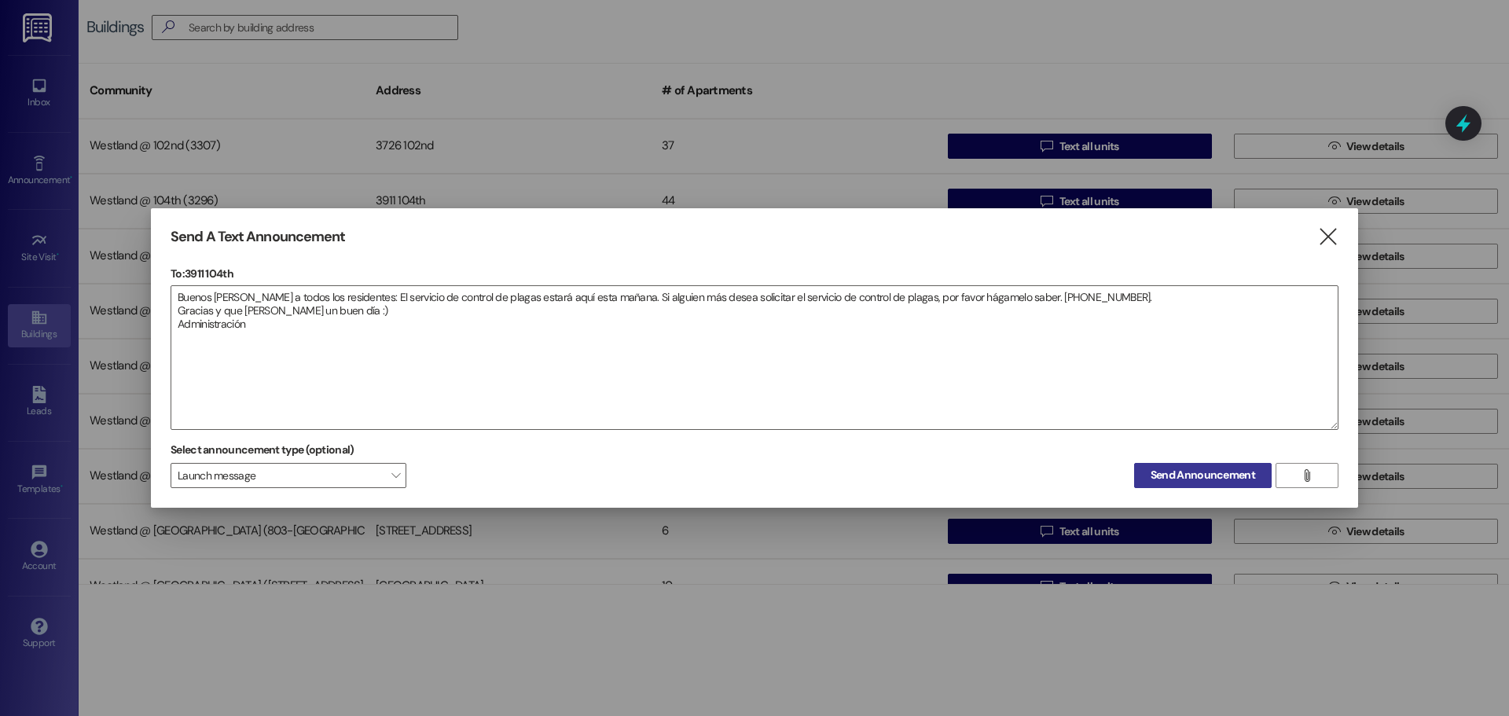
click at [1184, 475] on span "Send Announcement" at bounding box center [1203, 475] width 105 height 17
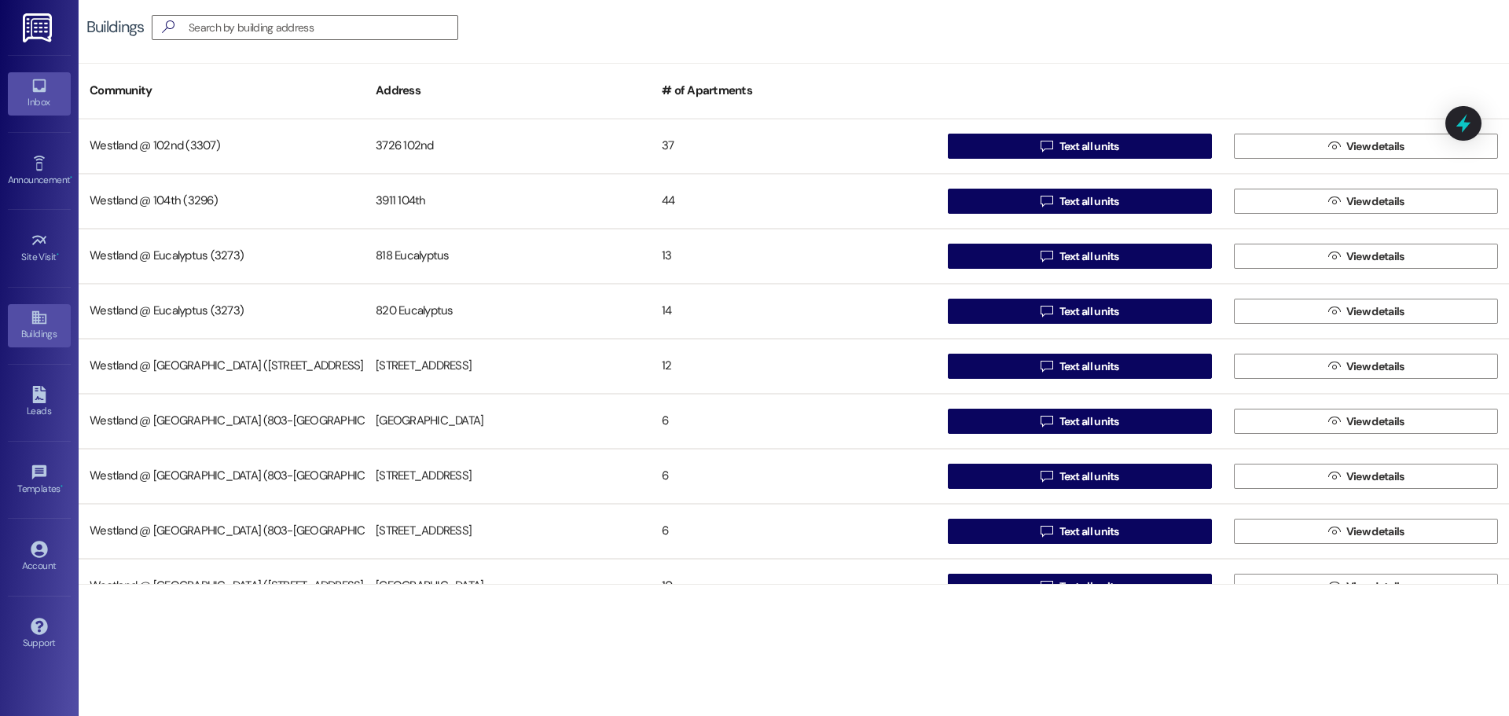
click at [28, 81] on link "Inbox" at bounding box center [39, 93] width 63 height 42
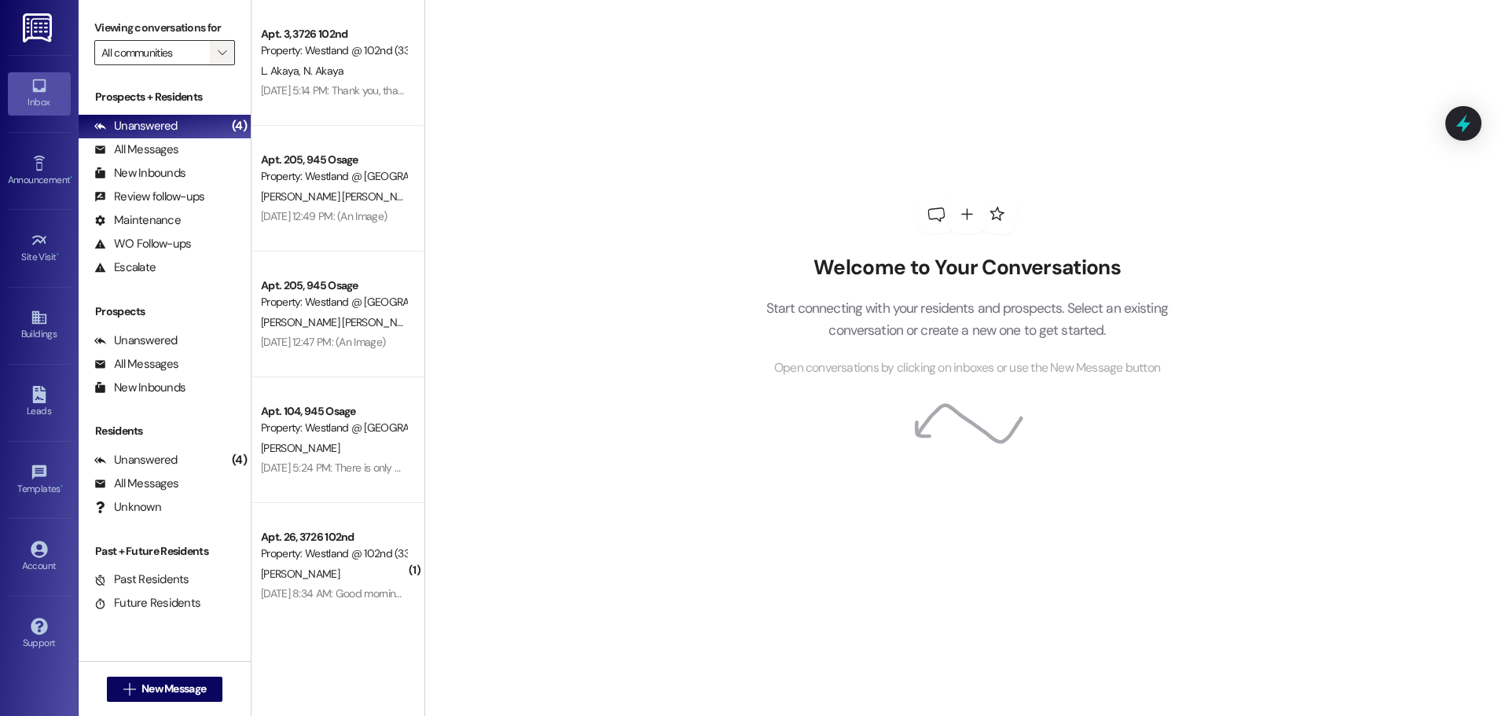
click at [223, 48] on icon "" at bounding box center [222, 52] width 9 height 13
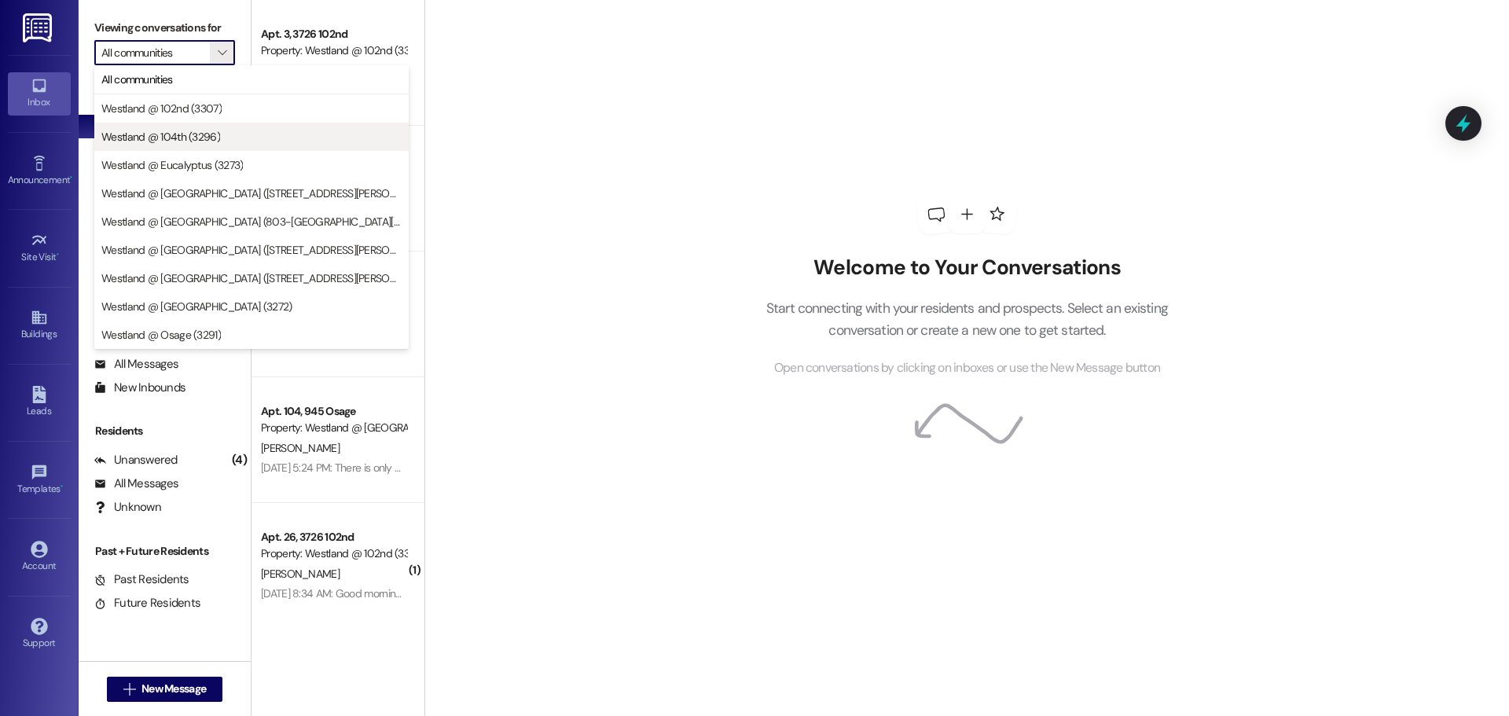
click at [184, 123] on button "Westland @ 104th (3296)" at bounding box center [251, 137] width 314 height 28
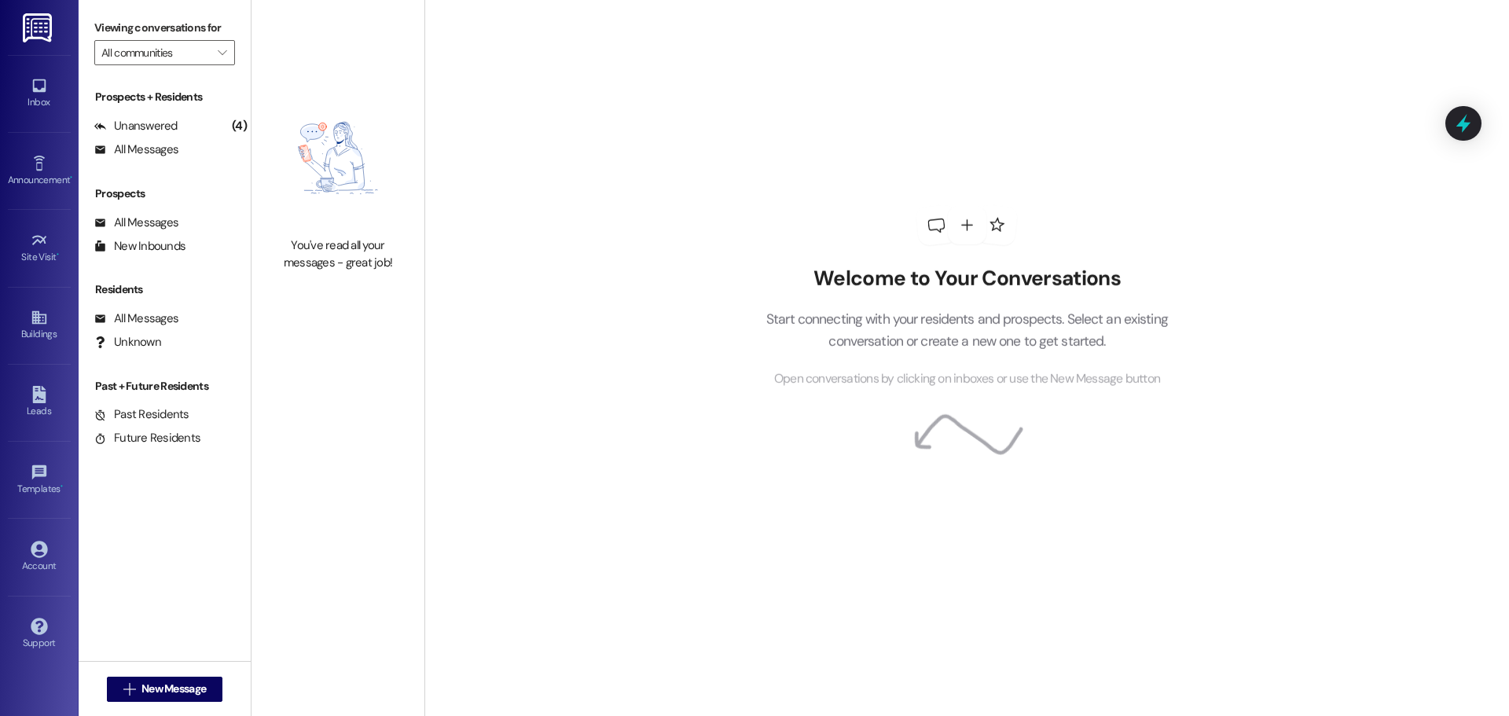
type input "Westland @ 104th (3296)"
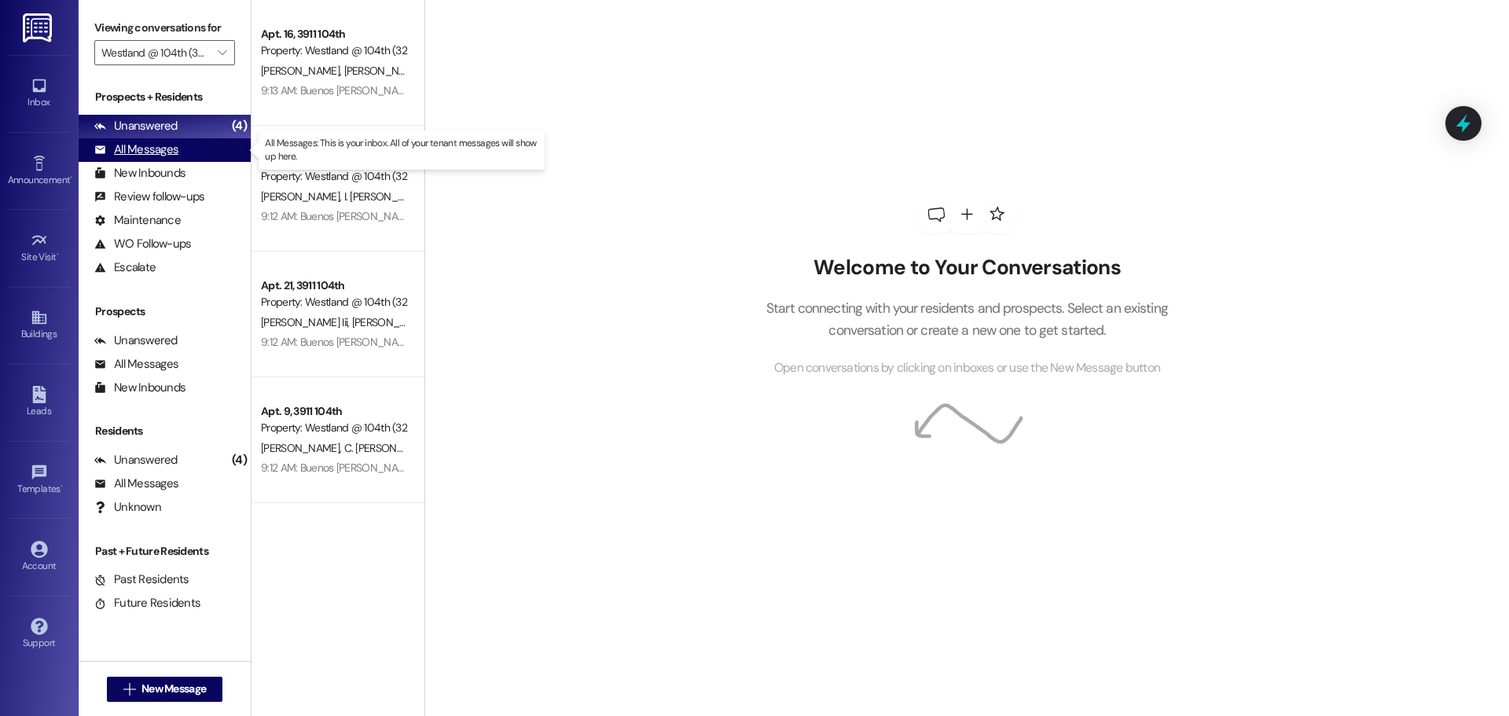
click at [177, 146] on div "All Messages (undefined)" at bounding box center [165, 150] width 172 height 24
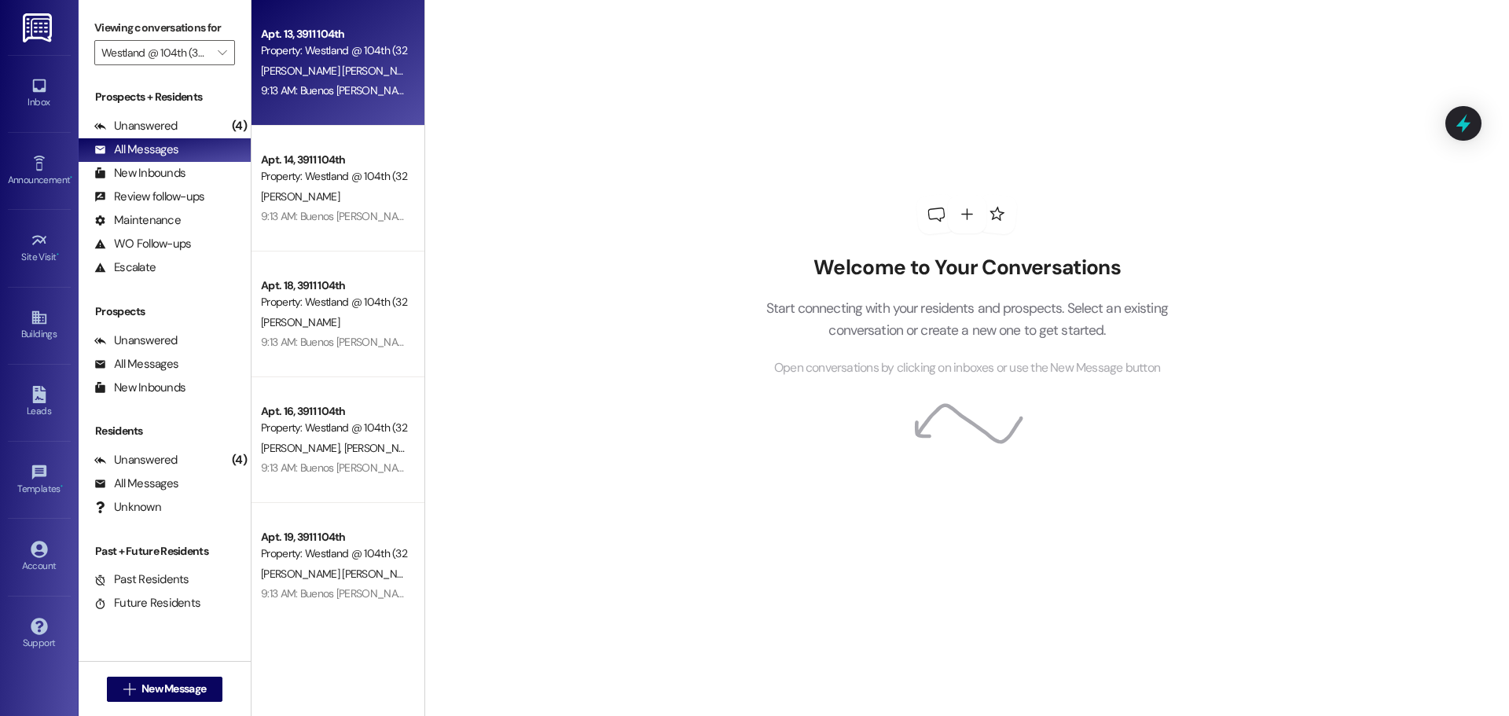
click at [324, 75] on span "[PERSON_NAME] [PERSON_NAME]" at bounding box center [343, 71] width 164 height 14
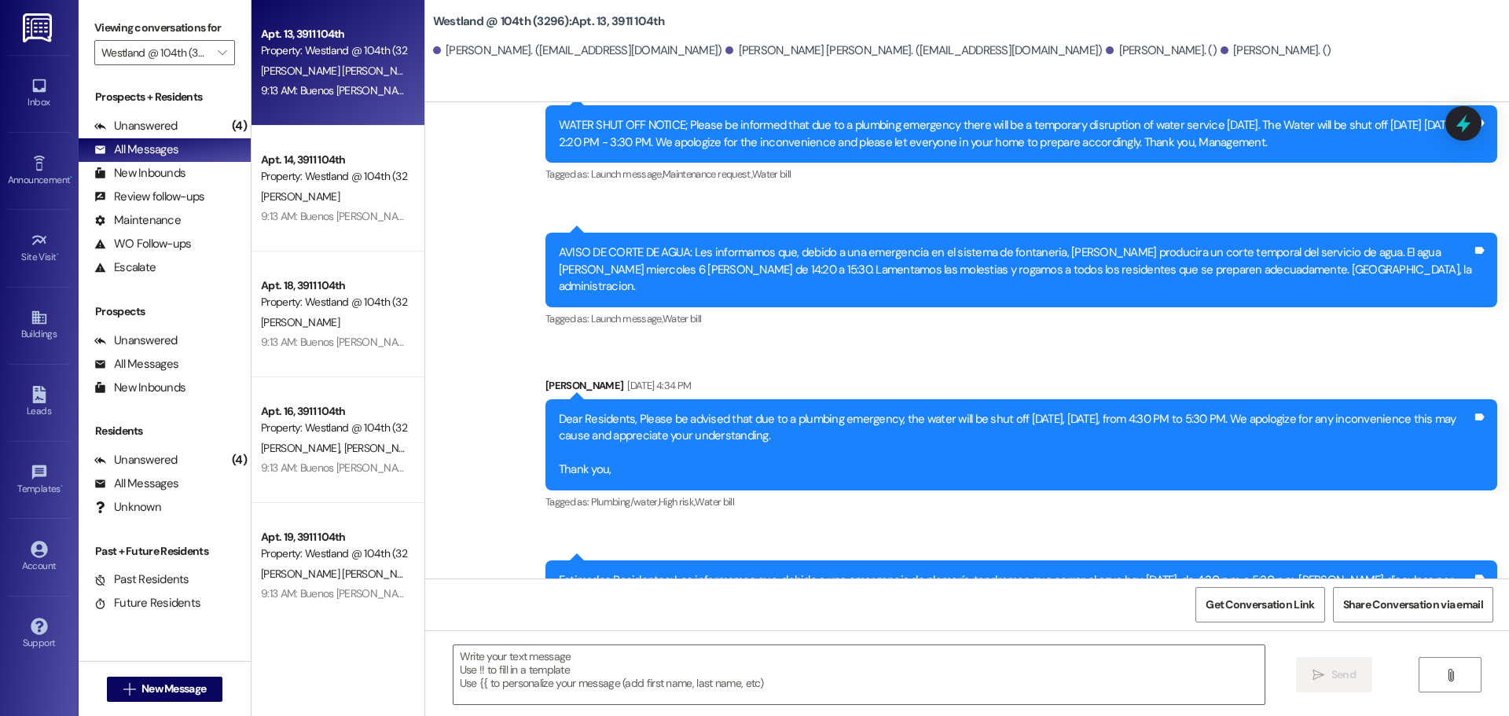
scroll to position [4064, 0]
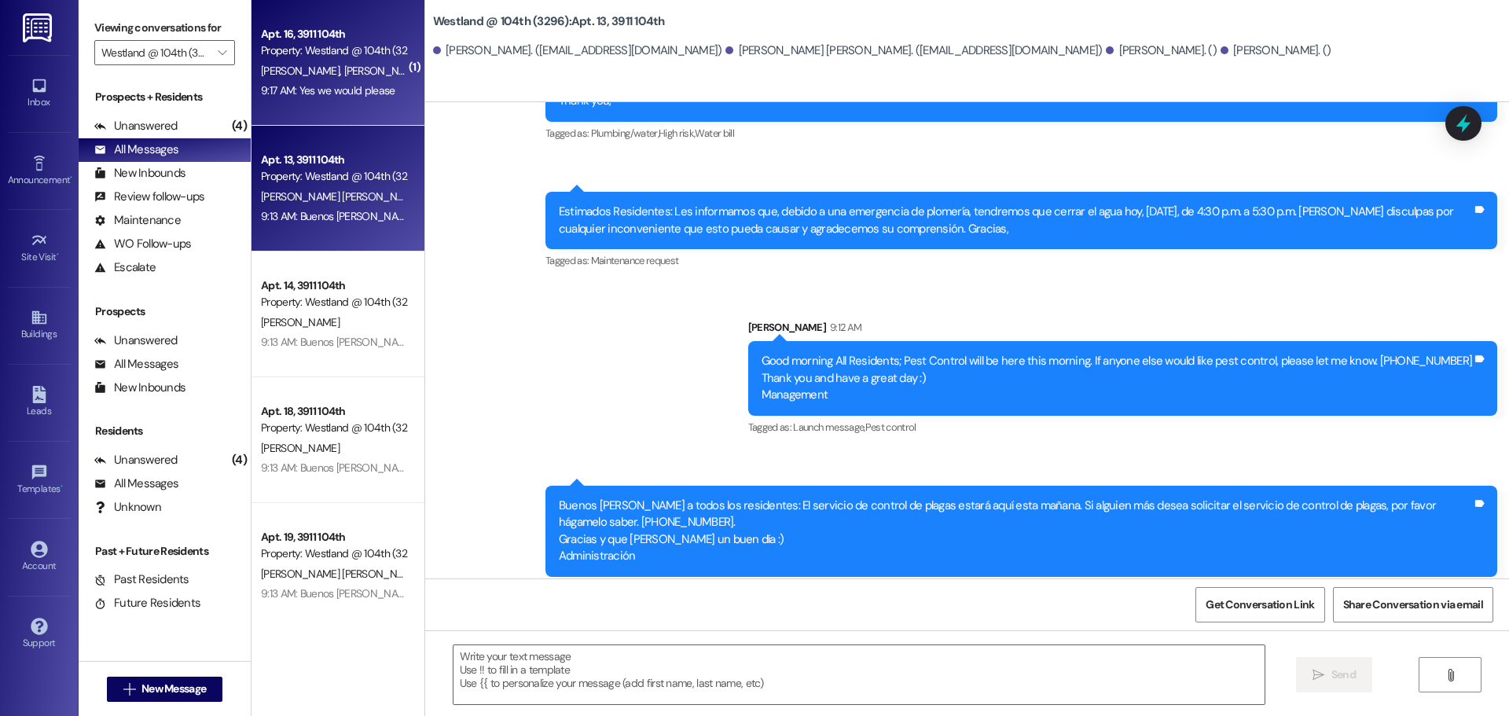
click at [361, 50] on div "Property: Westland @ 104th (3296)" at bounding box center [333, 50] width 145 height 17
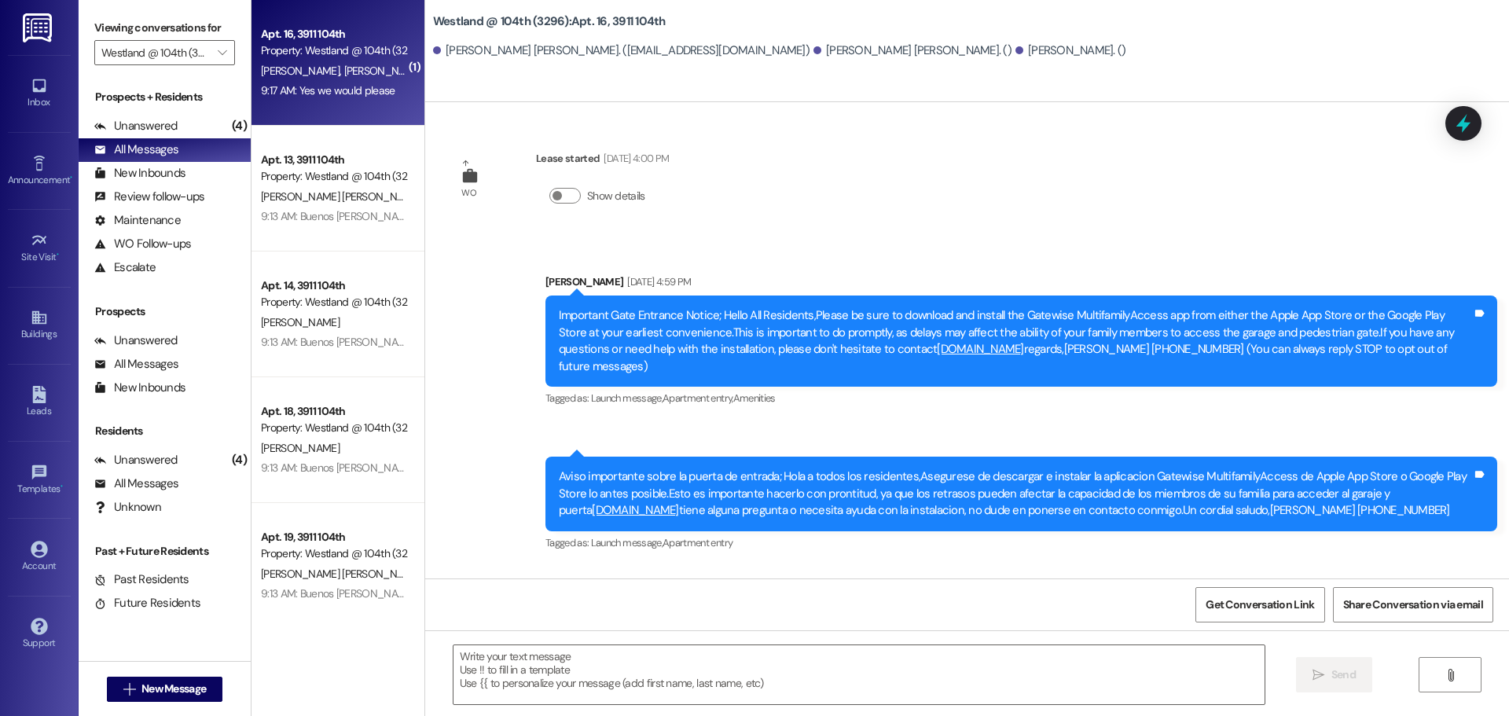
scroll to position [9995, 0]
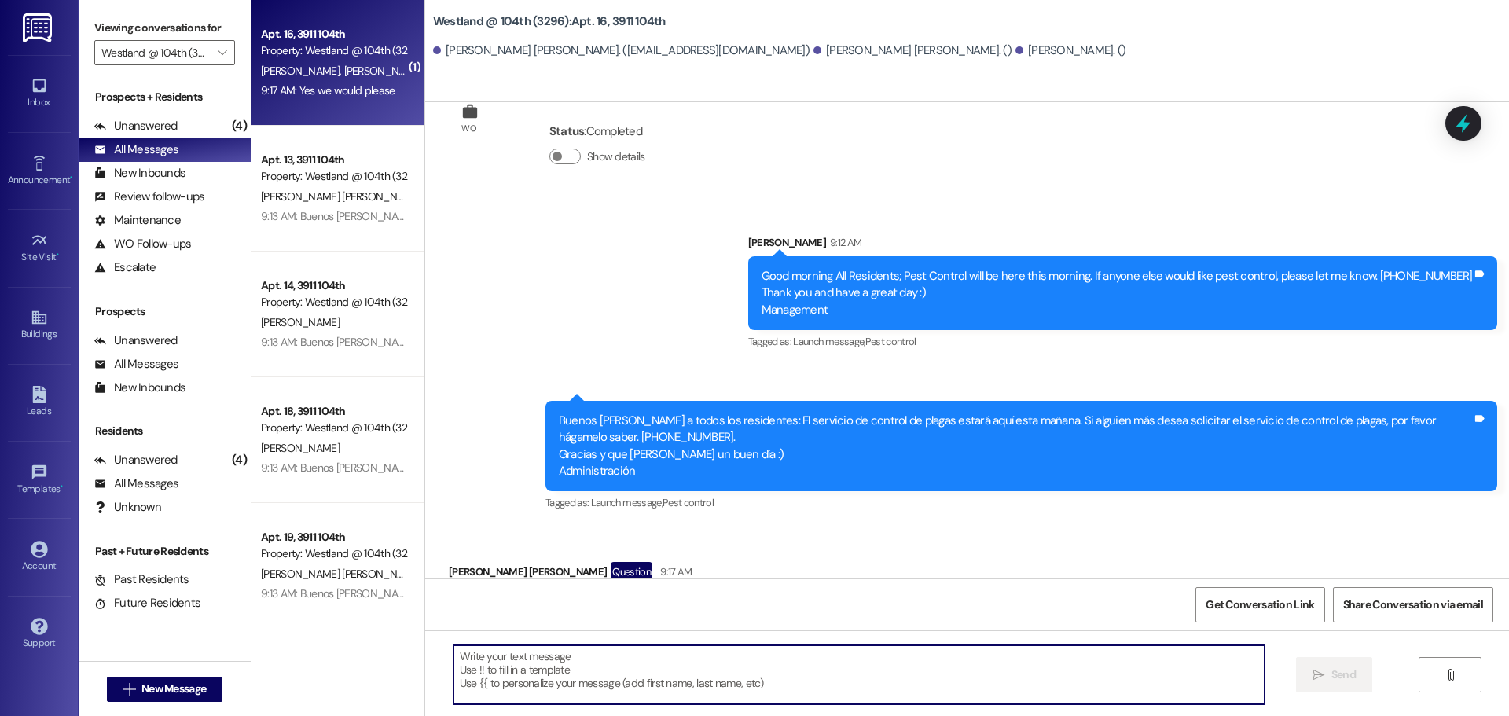
click at [894, 658] on textarea at bounding box center [858, 674] width 811 height 59
type textarea "yes. you on the list :)"
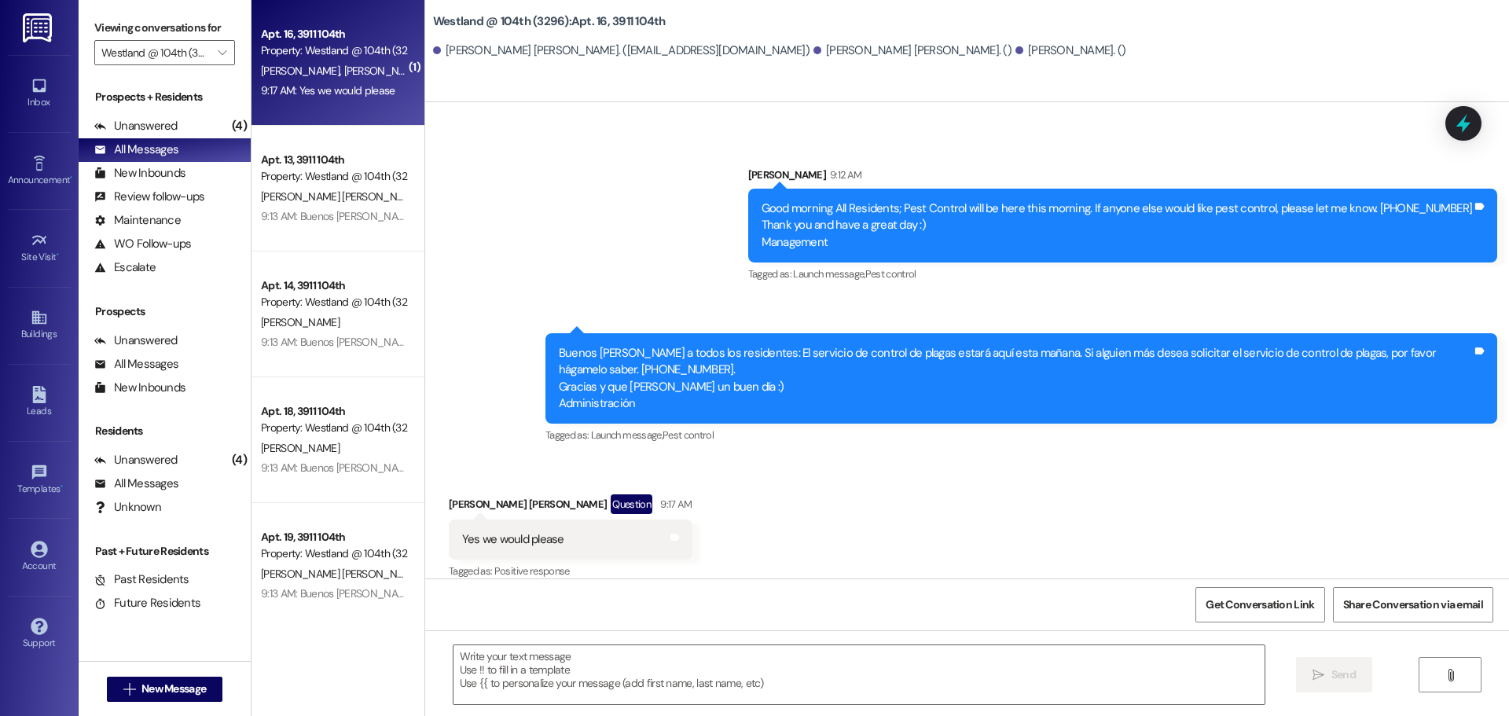
scroll to position [10105, 0]
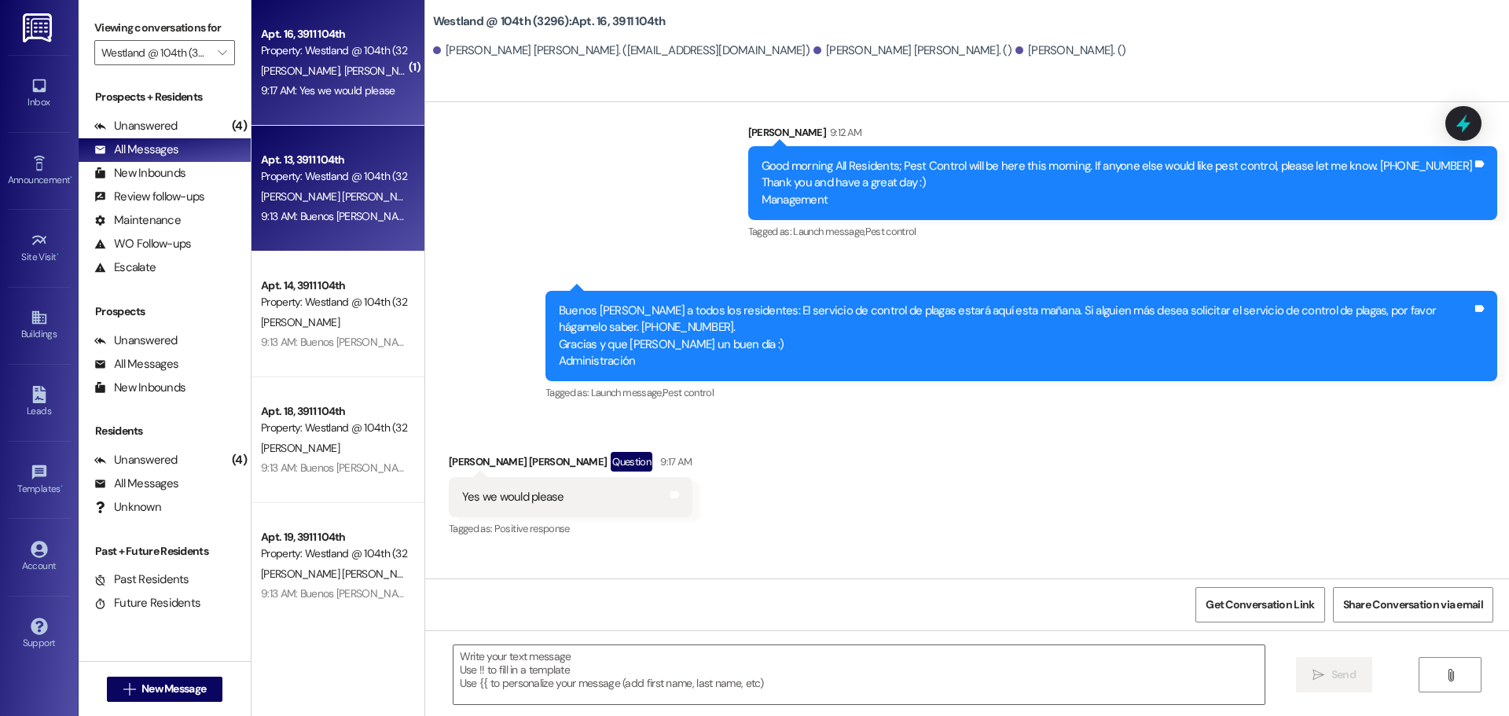
click at [290, 154] on div "Apt. 13, 3911 104th" at bounding box center [333, 160] width 145 height 17
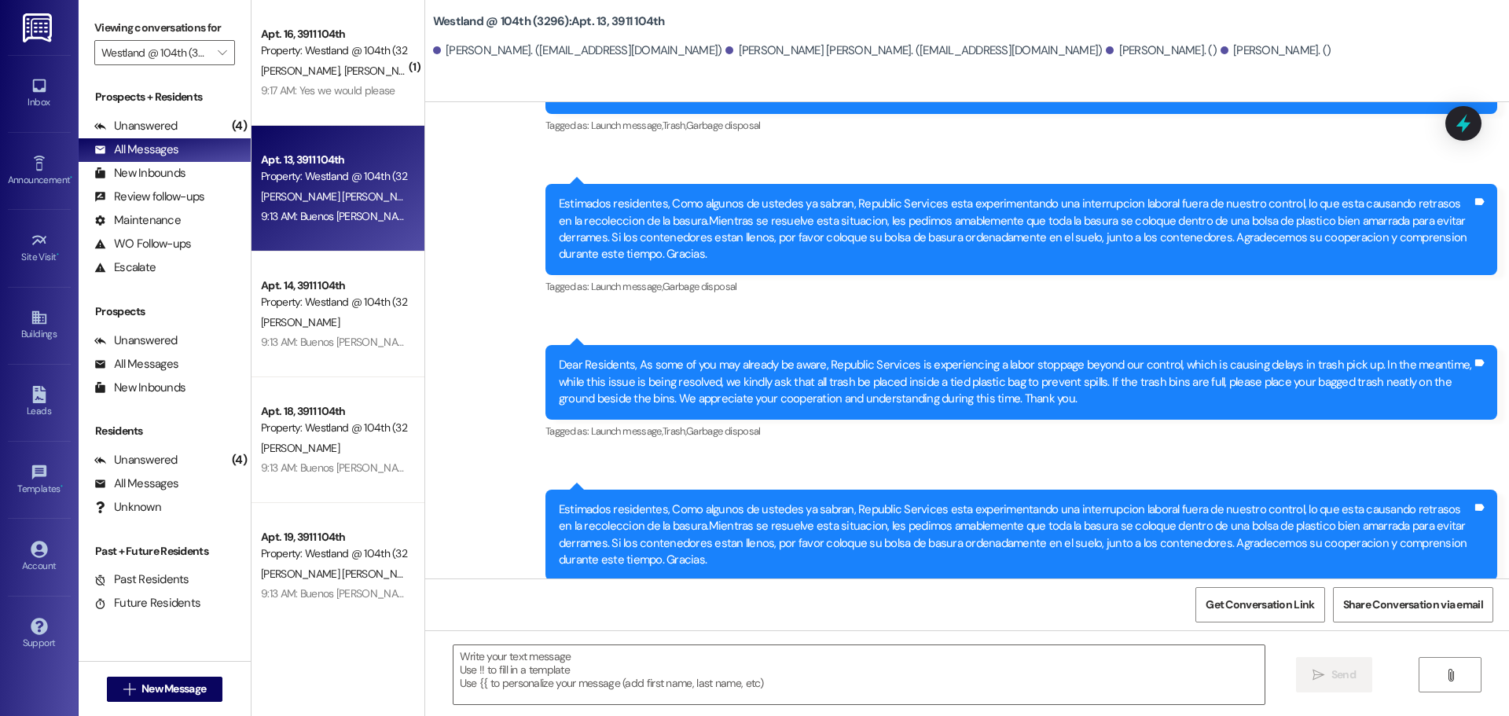
scroll to position [1118, 0]
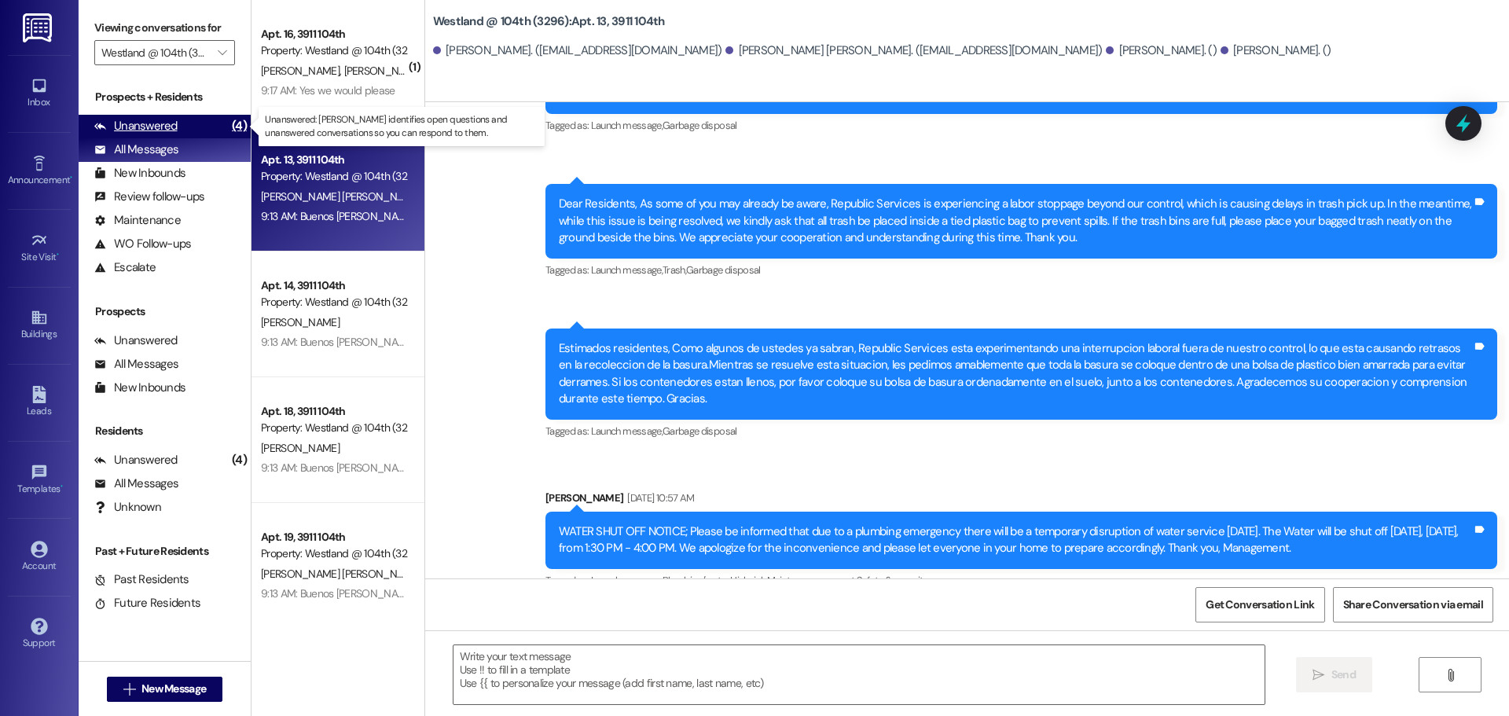
click at [135, 120] on div "Unanswered" at bounding box center [135, 126] width 83 height 17
